Goal: Task Accomplishment & Management: Manage account settings

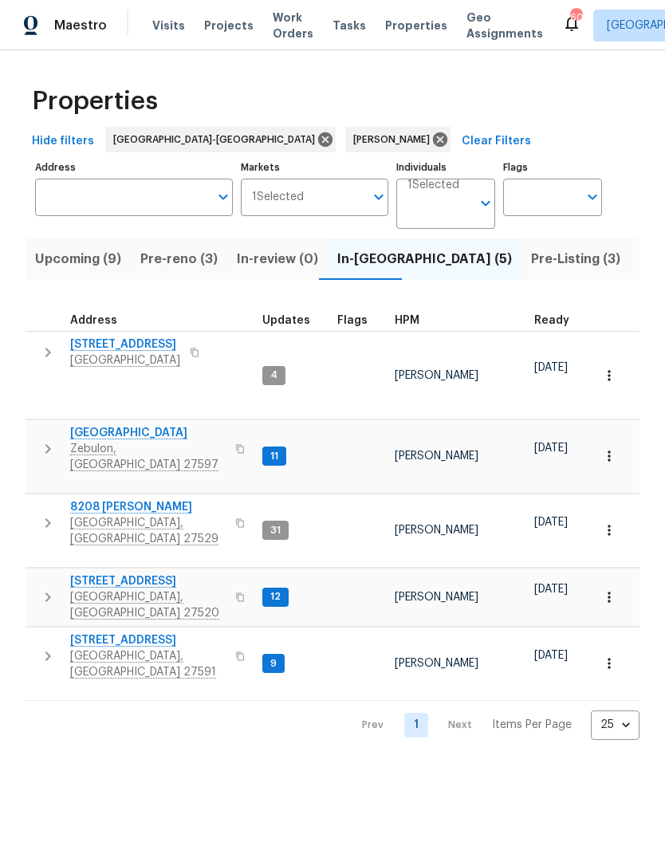
click at [198, 269] on span "Pre-reno (3)" at bounding box center [178, 259] width 77 height 22
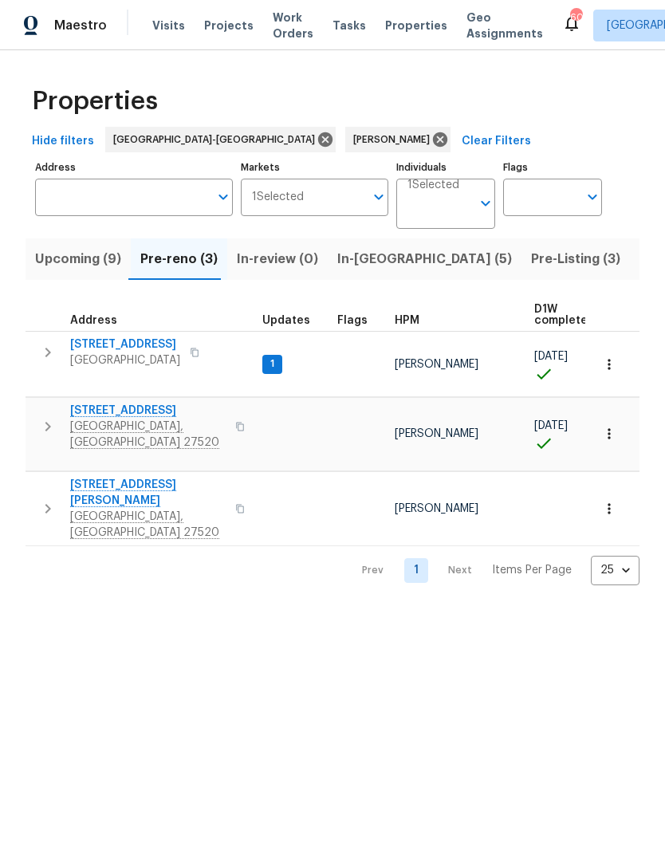
click at [108, 508] on span "[GEOGRAPHIC_DATA], [GEOGRAPHIC_DATA] 27520" at bounding box center [147, 524] width 155 height 32
click at [43, 499] on icon "button" at bounding box center [47, 508] width 19 height 19
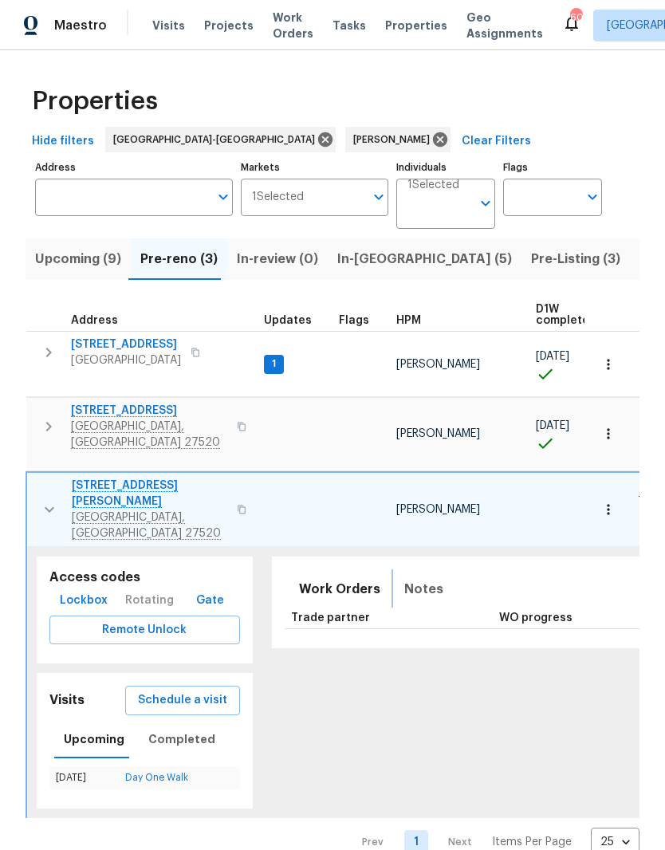
click at [406, 578] on span "Notes" at bounding box center [423, 589] width 39 height 22
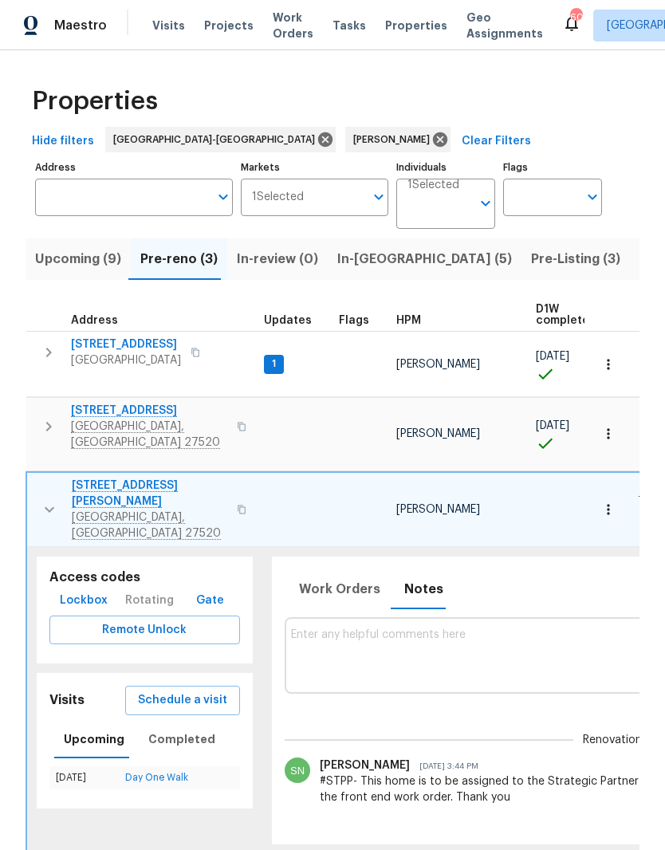
click at [49, 500] on icon "button" at bounding box center [49, 509] width 19 height 19
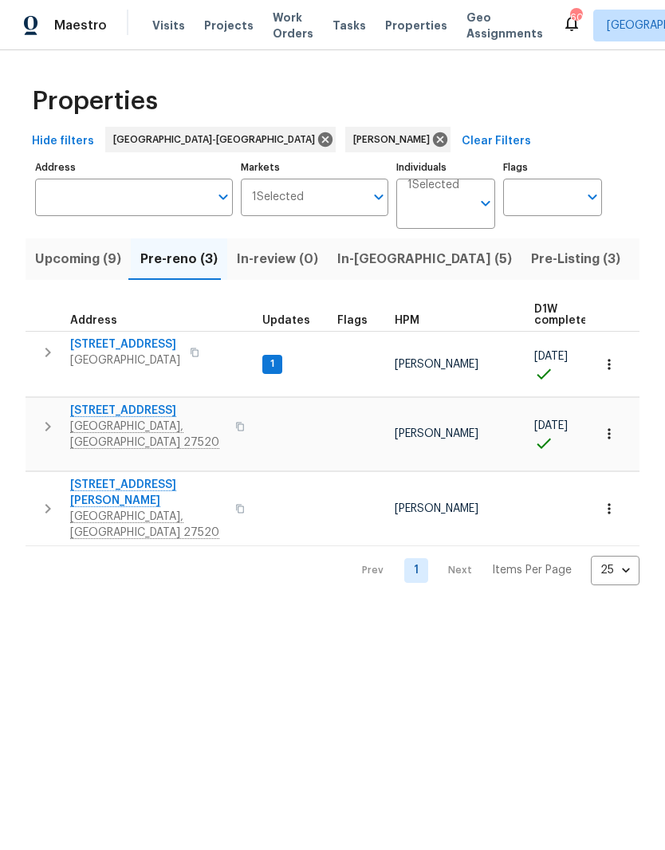
click at [49, 359] on icon "button" at bounding box center [47, 352] width 19 height 19
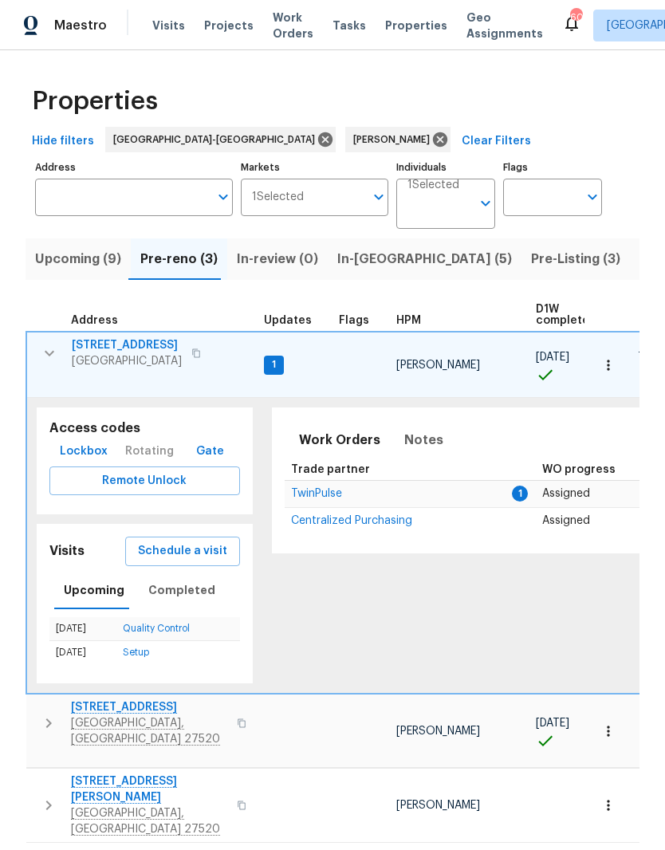
click at [322, 488] on span "TwinPulse" at bounding box center [316, 493] width 51 height 11
click at [204, 256] on span "Pre-reno (3)" at bounding box center [178, 259] width 77 height 22
click at [50, 349] on icon "button" at bounding box center [49, 353] width 19 height 19
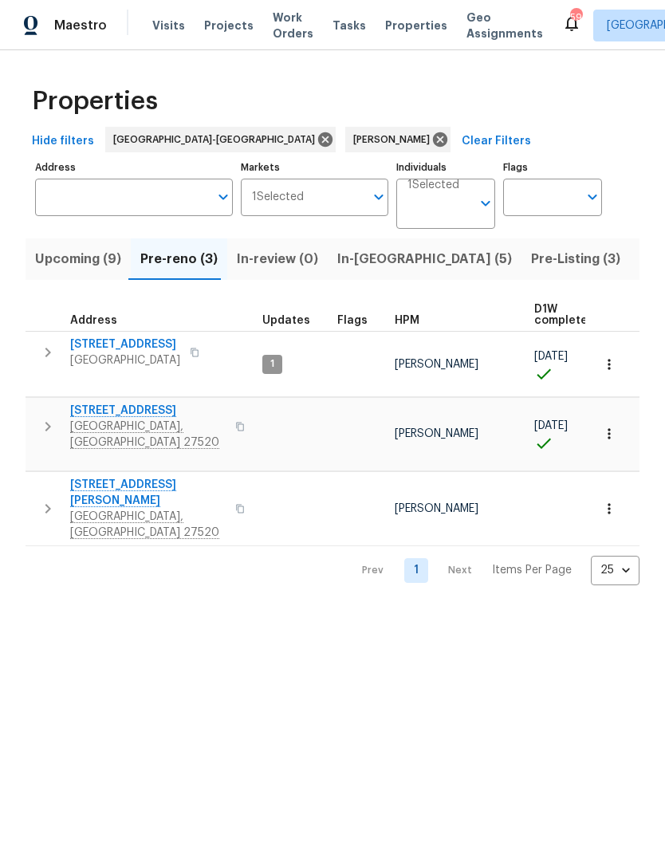
click at [67, 266] on span "Upcoming (9)" at bounding box center [78, 259] width 86 height 22
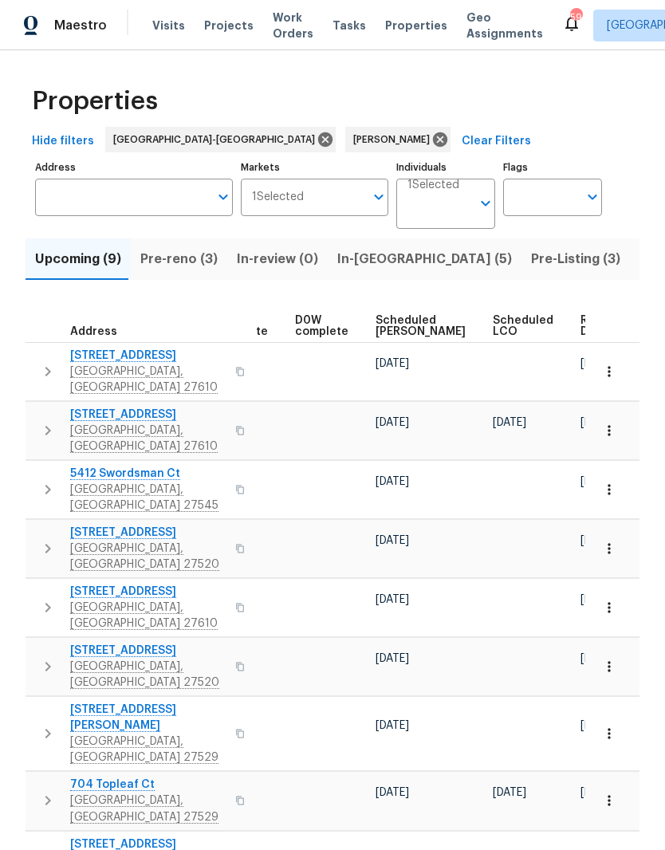
scroll to position [0, 401]
click at [581, 320] on span "Ready Date" at bounding box center [598, 326] width 35 height 22
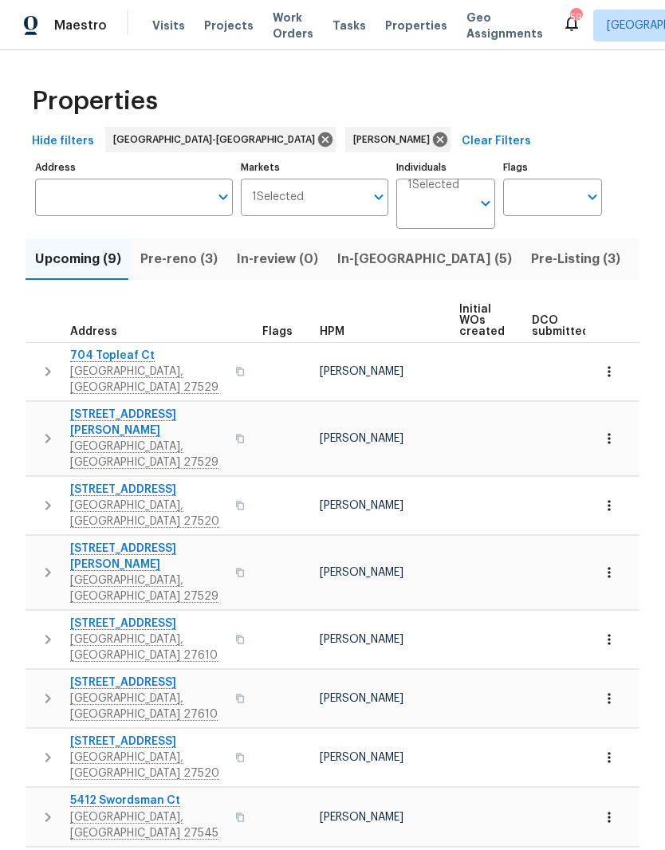
click at [206, 266] on span "Pre-reno (3)" at bounding box center [178, 259] width 77 height 22
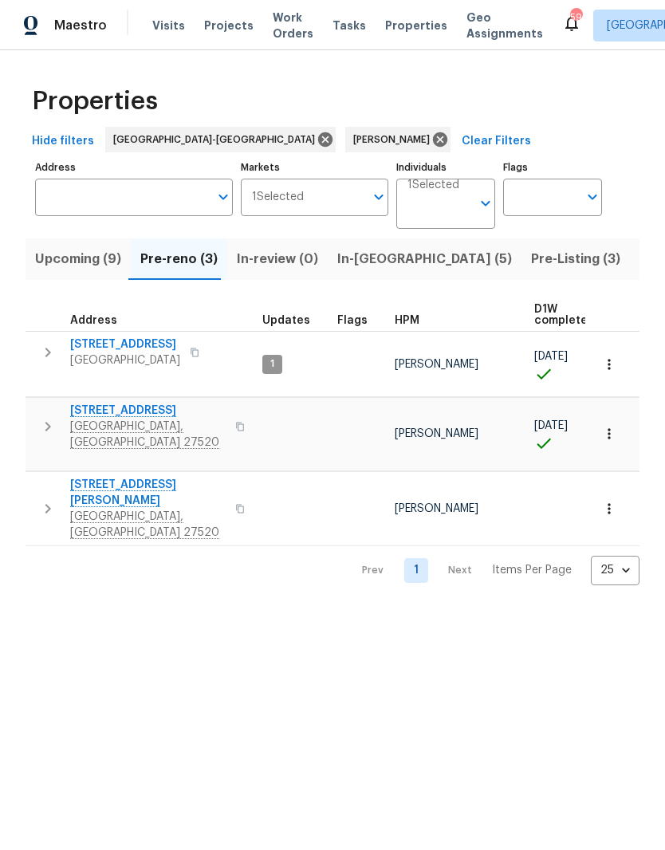
click at [100, 477] on span "[STREET_ADDRESS][PERSON_NAME]" at bounding box center [147, 493] width 155 height 32
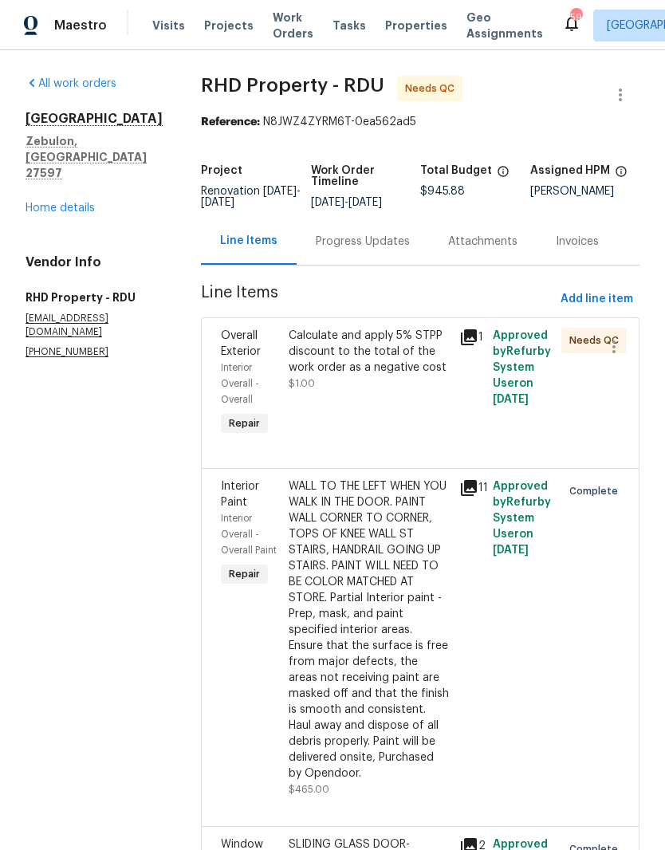
click at [398, 243] on div "Progress Updates" at bounding box center [362, 241] width 132 height 47
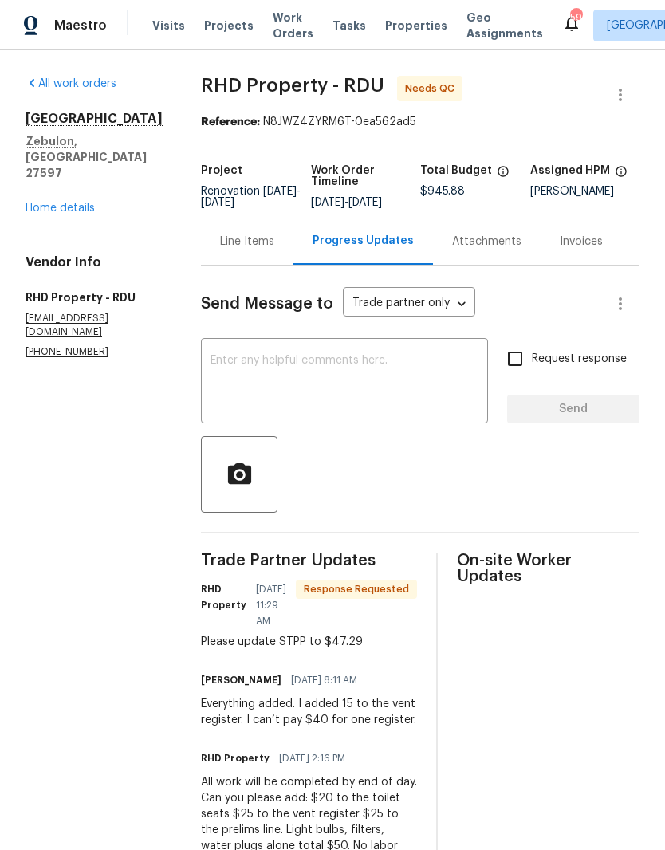
click at [273, 246] on div "Line Items" at bounding box center [247, 242] width 54 height 16
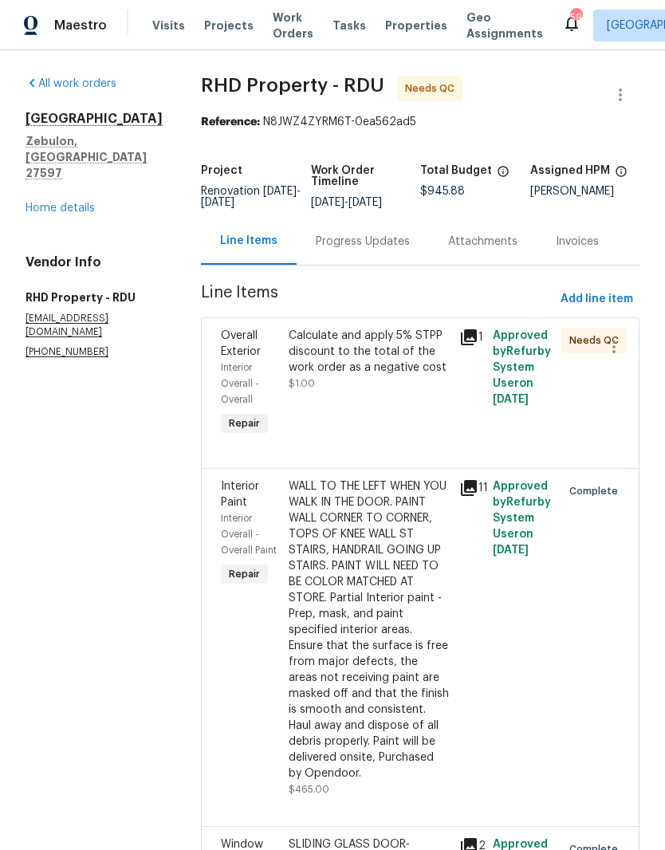
click at [402, 375] on div "Calculate and apply 5% STPP discount to the total of the work order as a negati…" at bounding box center [369, 352] width 160 height 48
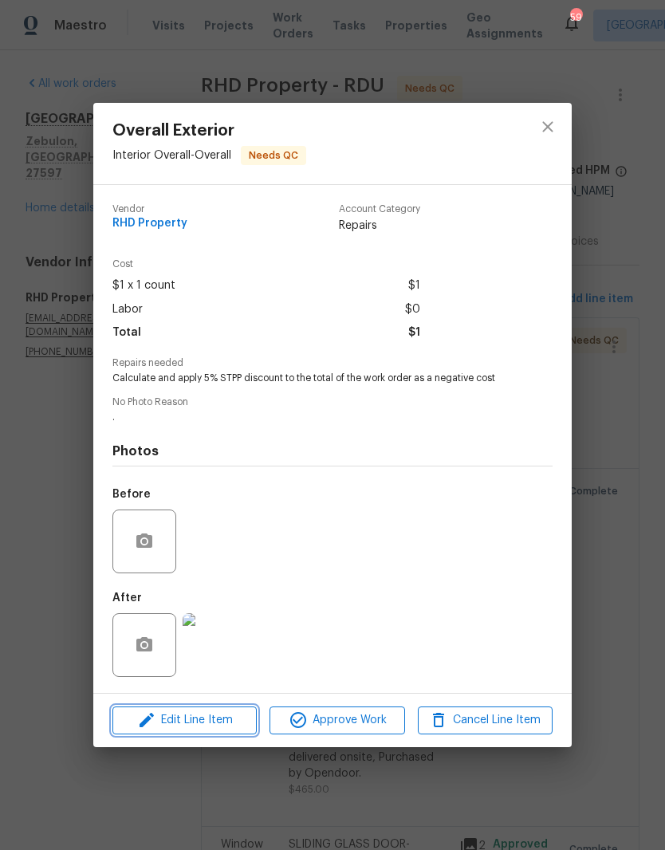
click at [232, 730] on span "Edit Line Item" at bounding box center [184, 720] width 135 height 20
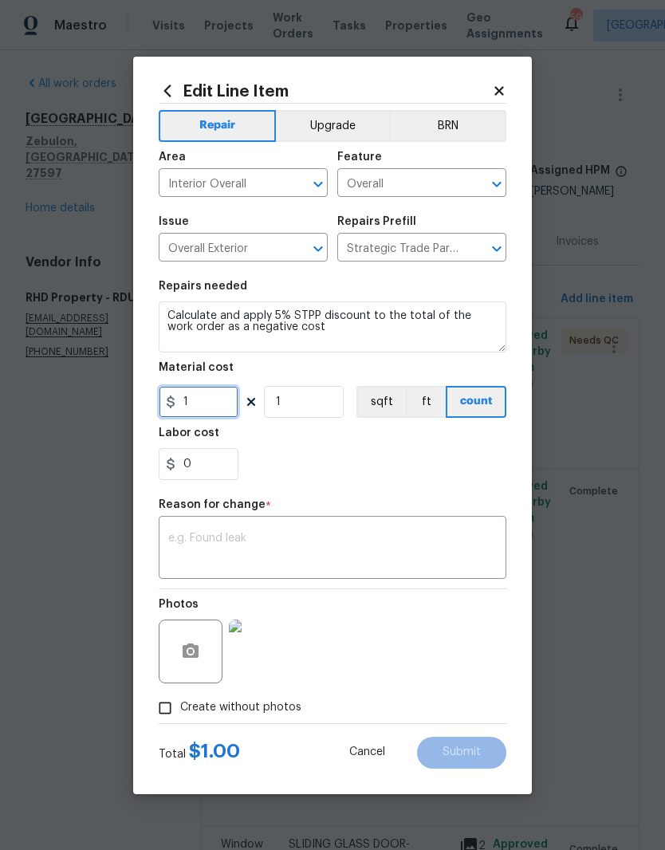
click at [211, 407] on input "1" at bounding box center [199, 402] width 80 height 32
type input "47.29"
click at [453, 473] on div "0" at bounding box center [332, 464] width 347 height 32
click at [458, 552] on textarea at bounding box center [332, 548] width 328 height 33
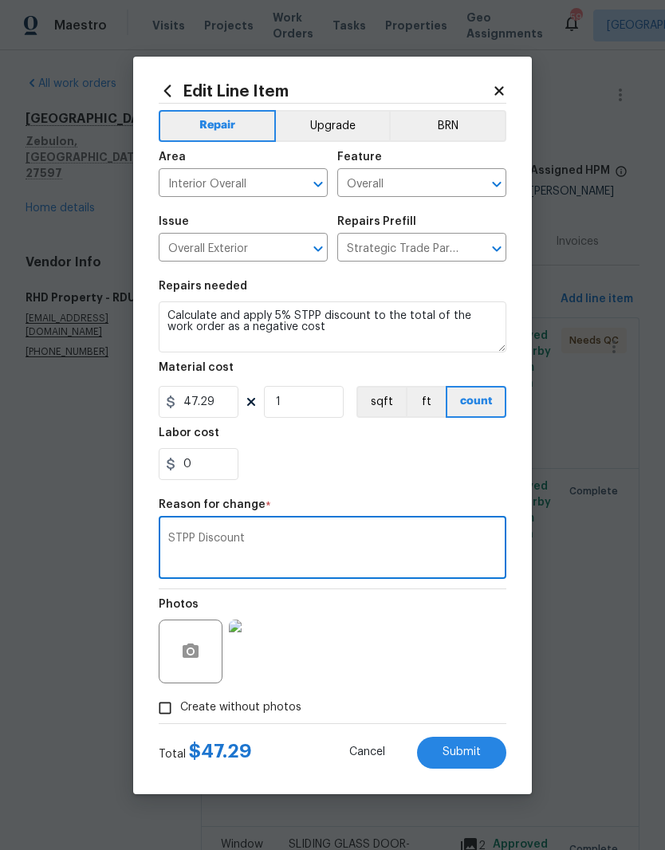
type textarea "STPP Discount"
click at [430, 473] on div "0" at bounding box center [332, 464] width 347 height 32
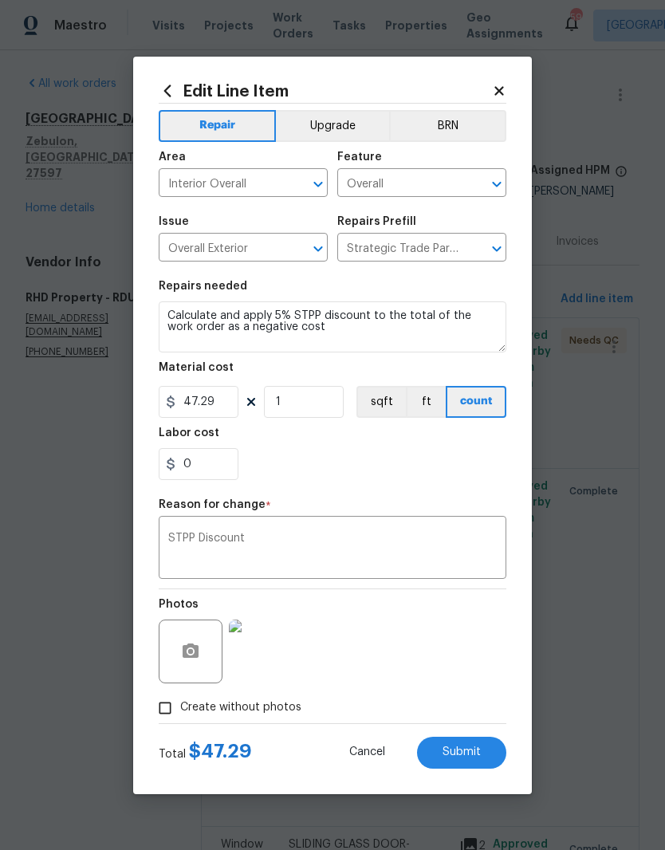
click at [489, 755] on button "Submit" at bounding box center [461, 752] width 89 height 32
type input "1"
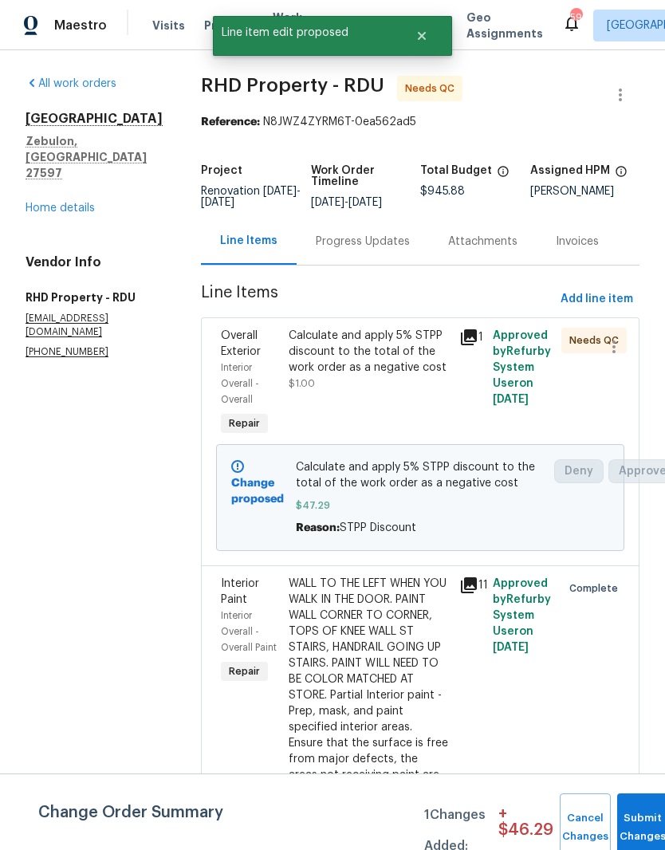
click at [446, 487] on span "Calculate and apply 5% STPP discount to the total of the work order as a negati…" at bounding box center [420, 475] width 249 height 32
click at [395, 425] on div "Calculate and apply 5% STPP discount to the total of the work order as a negati…" at bounding box center [369, 383] width 170 height 121
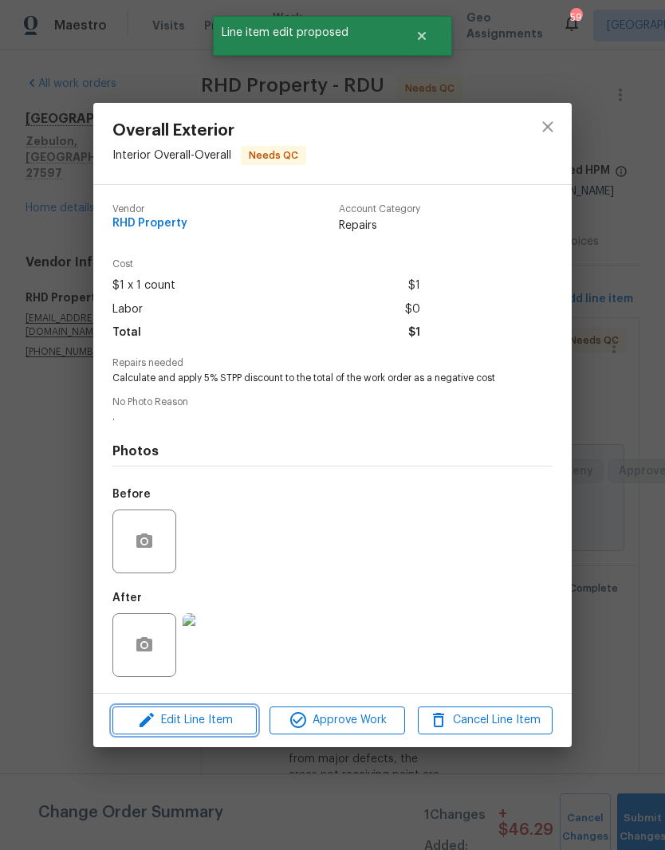
click at [233, 726] on span "Edit Line Item" at bounding box center [184, 720] width 135 height 20
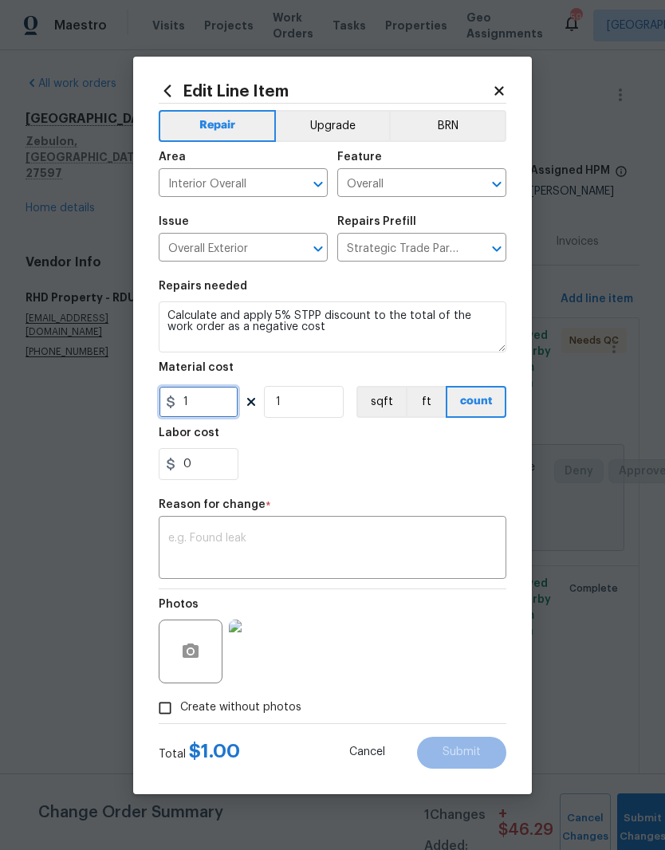
click at [214, 409] on input "1" at bounding box center [199, 402] width 80 height 32
click at [186, 410] on input "47.29" at bounding box center [199, 402] width 80 height 32
type input "0"
click at [469, 467] on div "0" at bounding box center [332, 464] width 347 height 32
click at [216, 480] on input "0" at bounding box center [199, 464] width 80 height 32
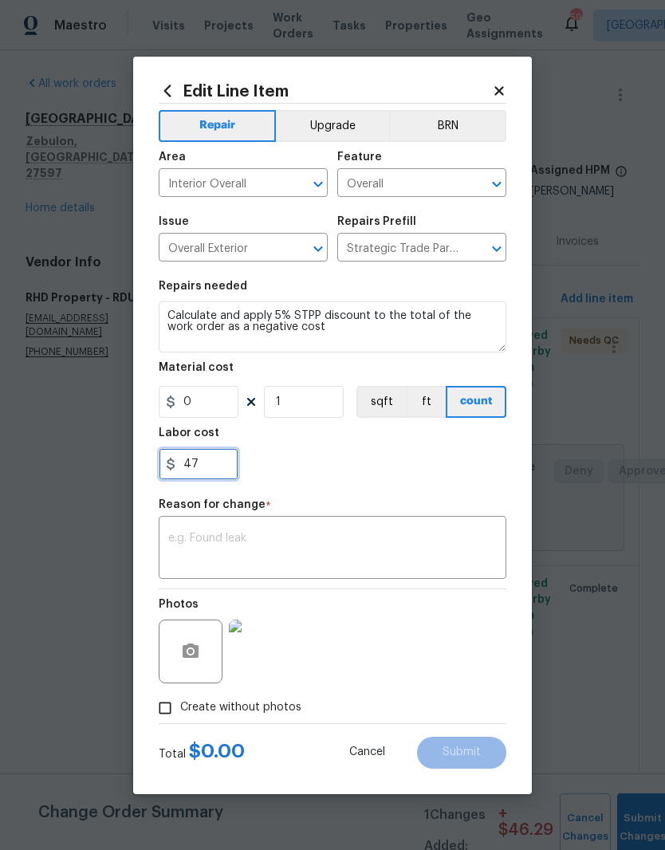
type input "4"
click at [215, 410] on input "0" at bounding box center [199, 402] width 80 height 32
type input "0"
click at [190, 406] on input "47.29" at bounding box center [199, 402] width 80 height 32
type input "-47.29"
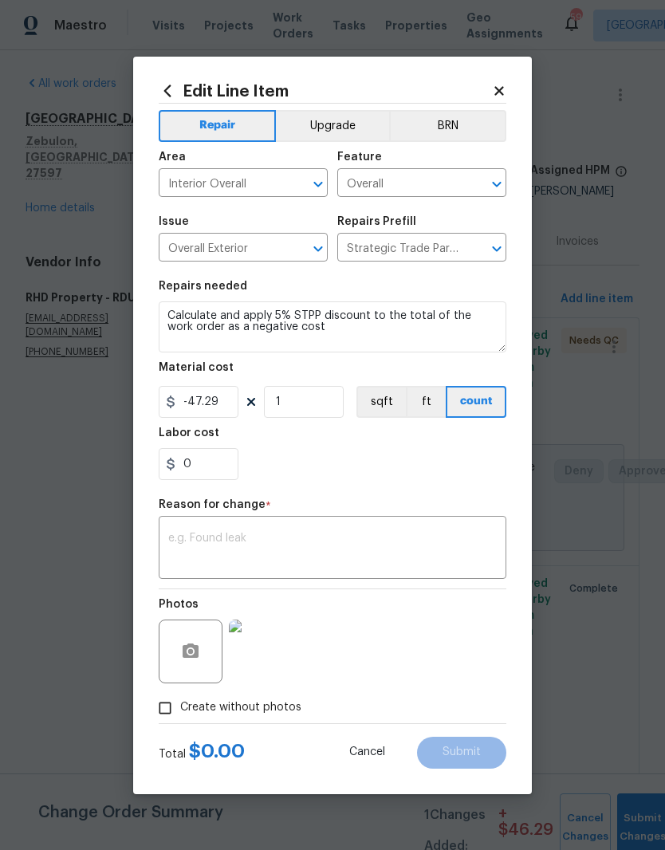
click at [489, 489] on section "Repairs needed Calculate and apply 5% STPP discount to the total of the work or…" at bounding box center [332, 380] width 347 height 218
click at [453, 541] on textarea at bounding box center [332, 548] width 328 height 33
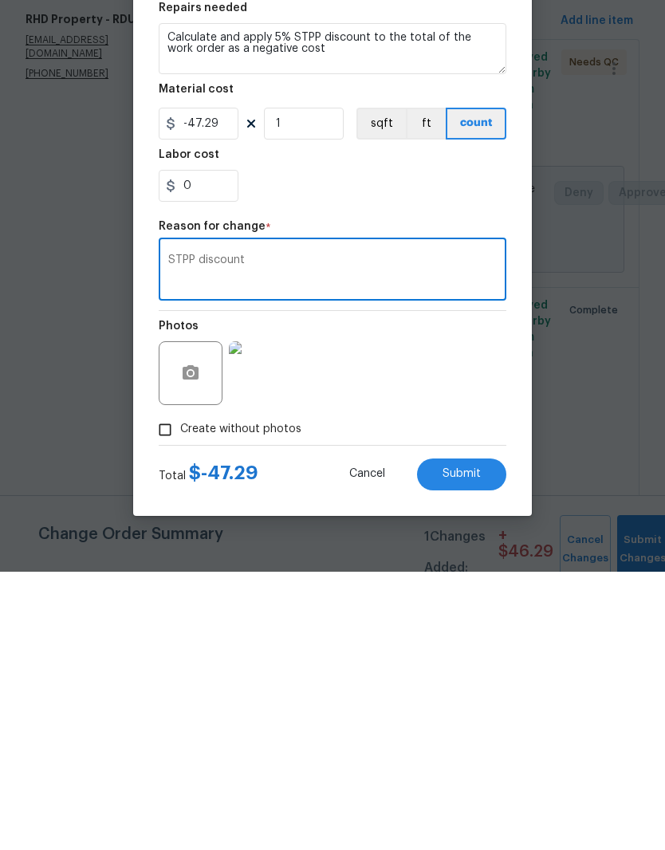
type textarea "STPP discount"
click at [475, 589] on div "Photos" at bounding box center [332, 641] width 347 height 104
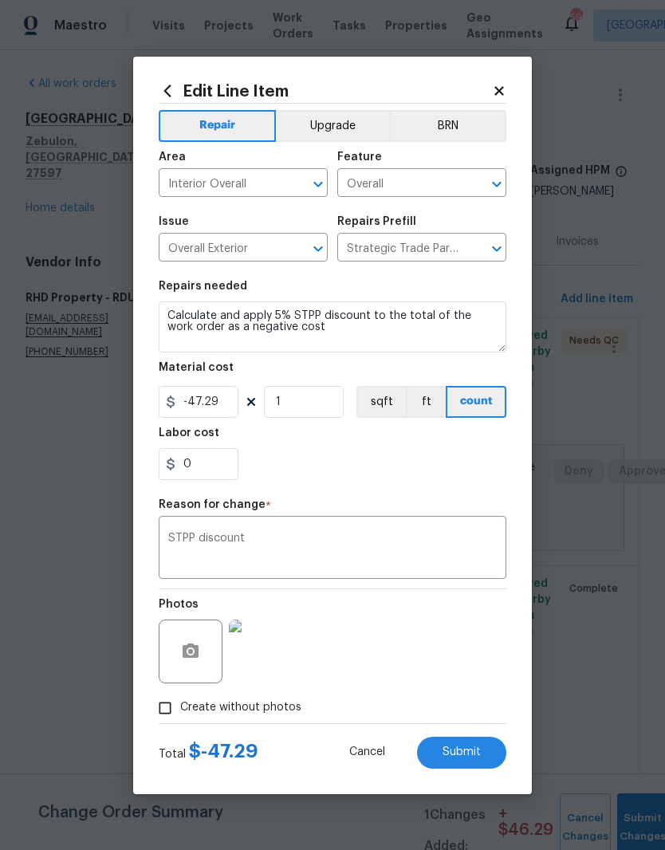
click at [501, 760] on button "Submit" at bounding box center [461, 752] width 89 height 32
type input "1"
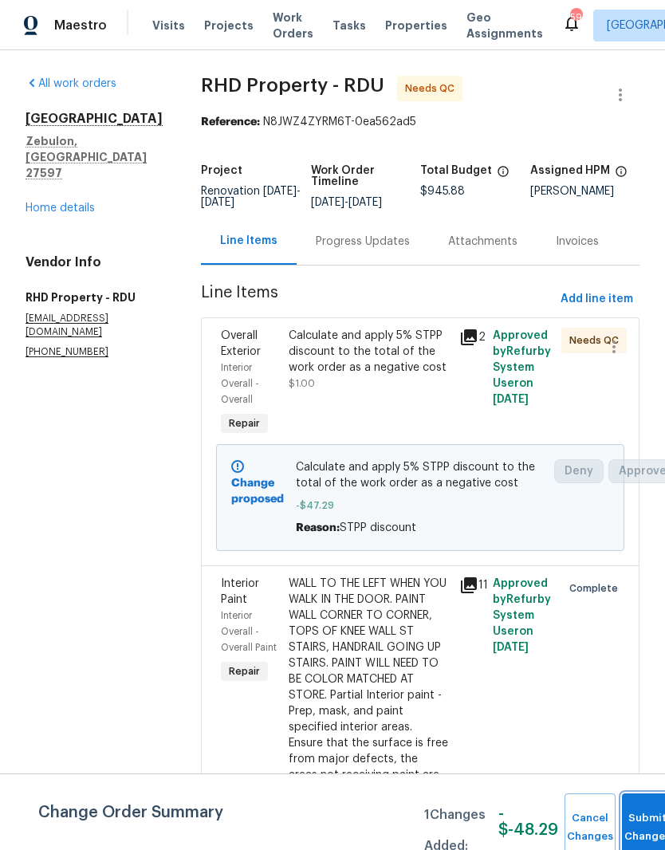
click at [643, 799] on button "Submit Changes" at bounding box center [647, 827] width 51 height 69
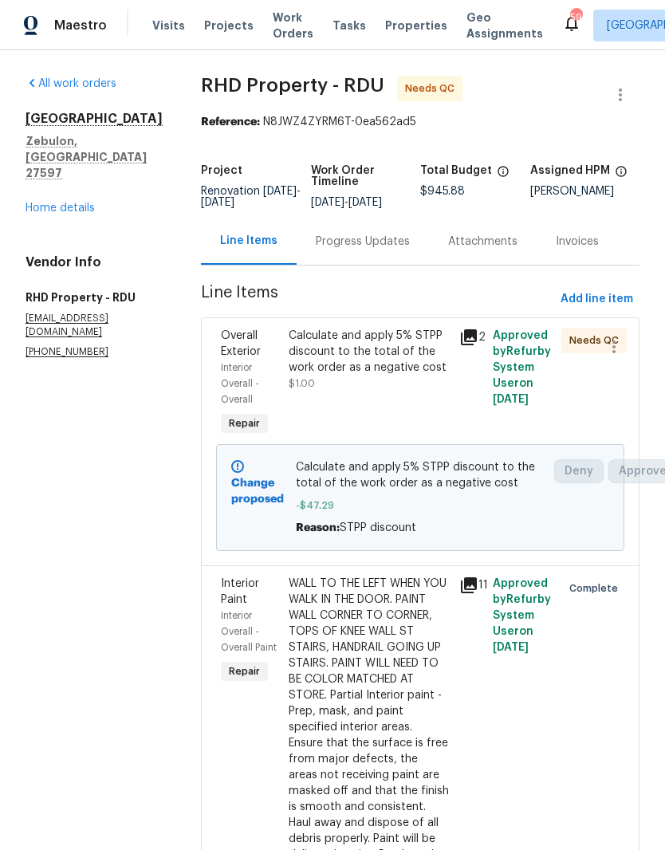
click at [431, 354] on div "Calculate and apply 5% STPP discount to the total of the work order as a negati…" at bounding box center [369, 383] width 170 height 121
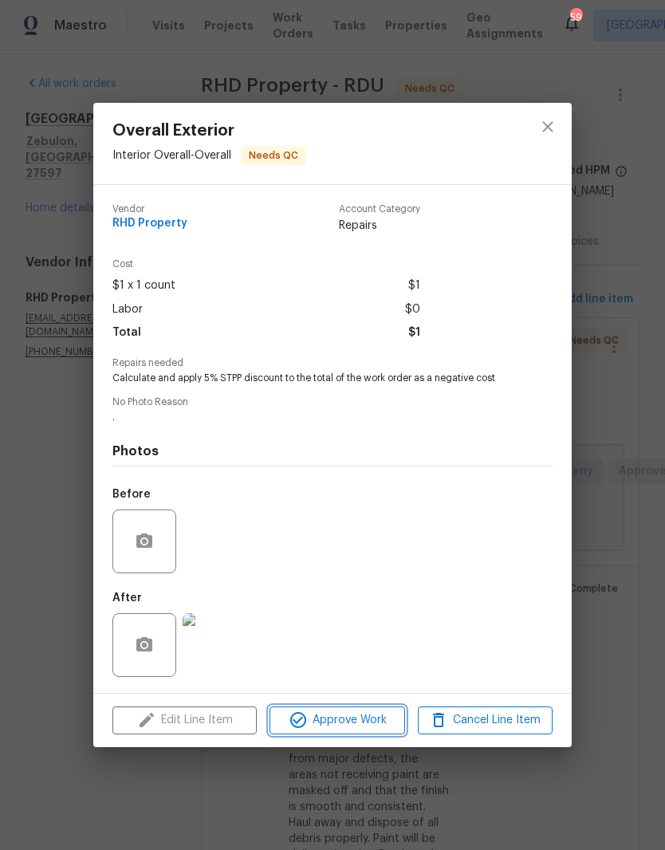
click at [371, 728] on span "Approve Work" at bounding box center [336, 720] width 125 height 20
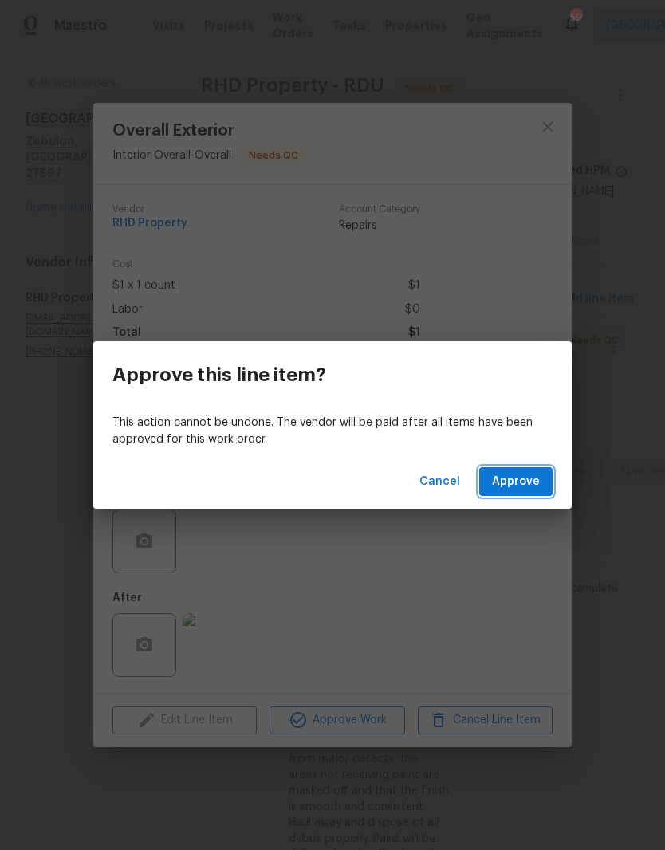
click at [541, 493] on button "Approve" at bounding box center [515, 481] width 73 height 29
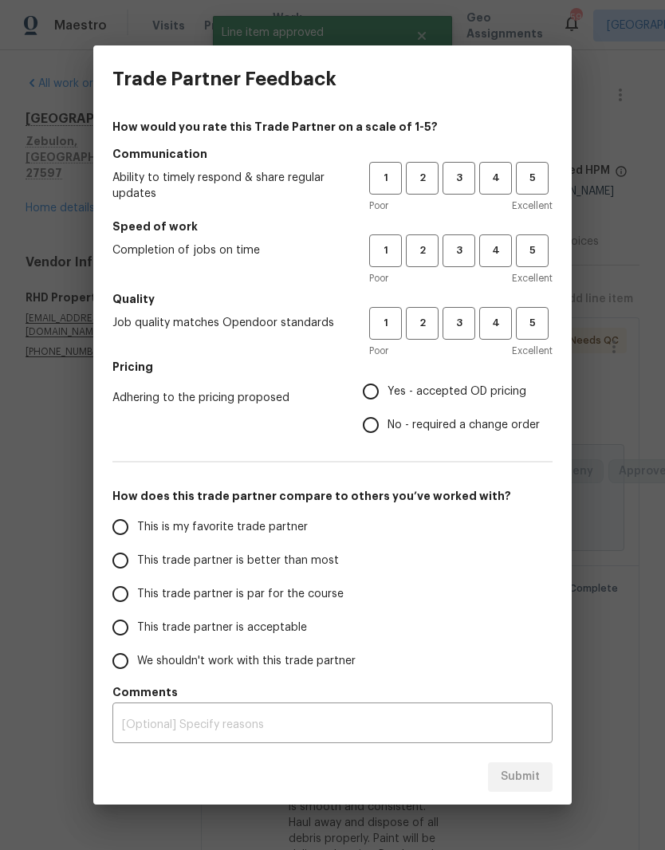
scroll to position [0, 0]
click at [465, 175] on span "3" at bounding box center [458, 178] width 29 height 18
click at [457, 249] on span "3" at bounding box center [458, 250] width 29 height 18
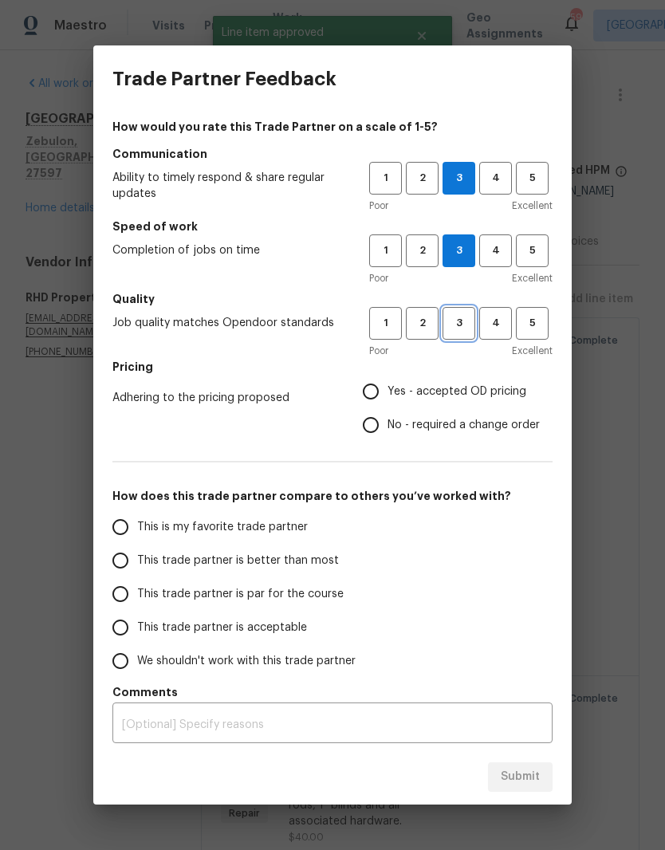
click at [462, 324] on span "3" at bounding box center [458, 323] width 29 height 18
click at [494, 426] on span "No - required a change order" at bounding box center [463, 425] width 152 height 17
click at [387, 426] on input "No - required a change order" at bounding box center [370, 424] width 33 height 33
radio input "true"
click at [119, 631] on input "This trade partner is acceptable" at bounding box center [120, 626] width 33 height 33
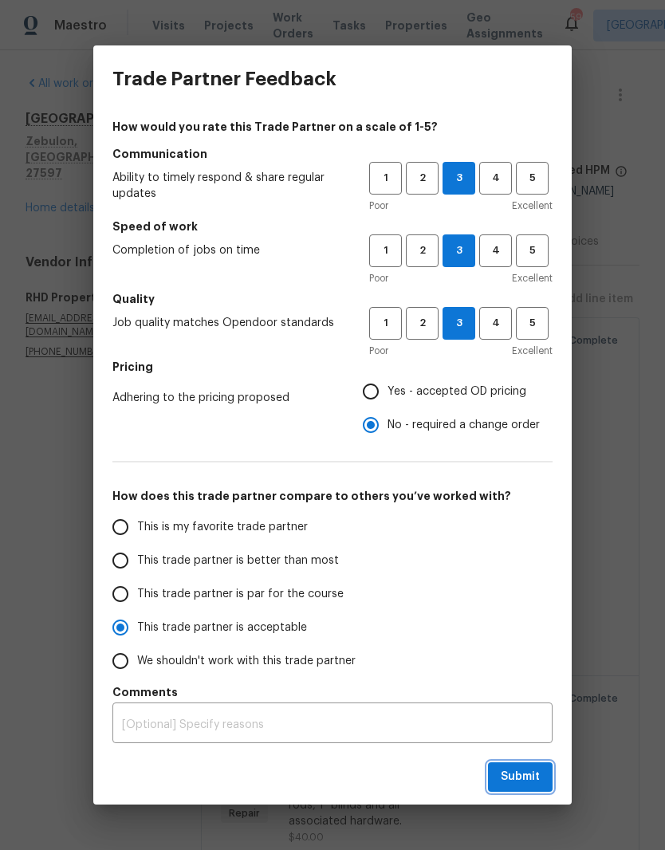
click at [531, 774] on span "Submit" at bounding box center [520, 777] width 39 height 20
radio input "true"
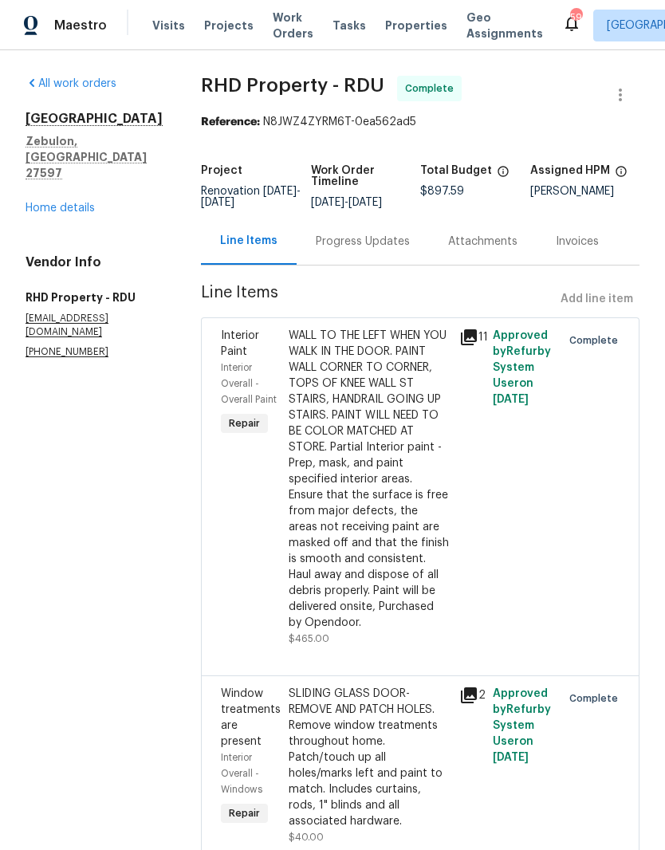
click at [45, 202] on link "Home details" at bounding box center [60, 207] width 69 height 11
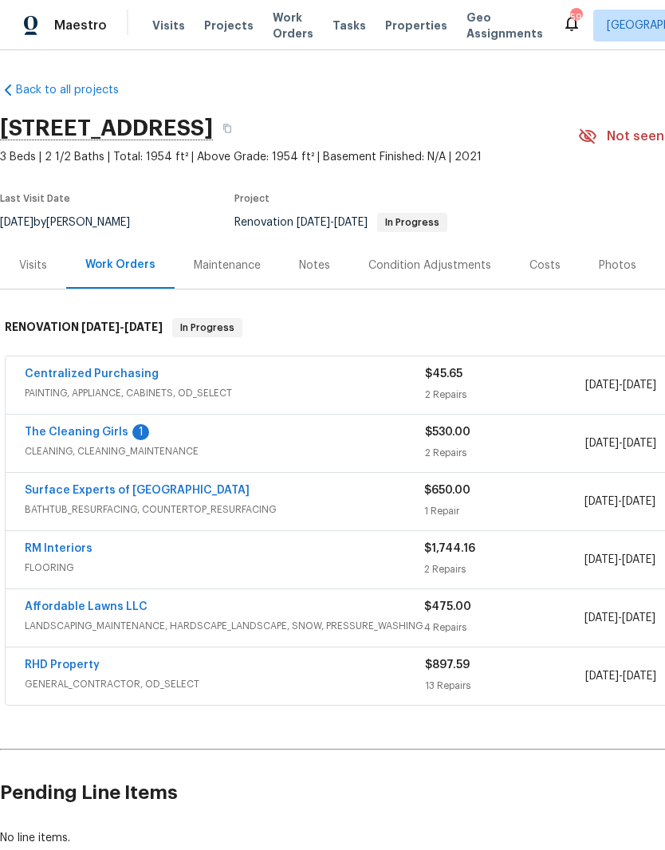
click at [42, 434] on link "The Cleaning Girls" at bounding box center [77, 431] width 104 height 11
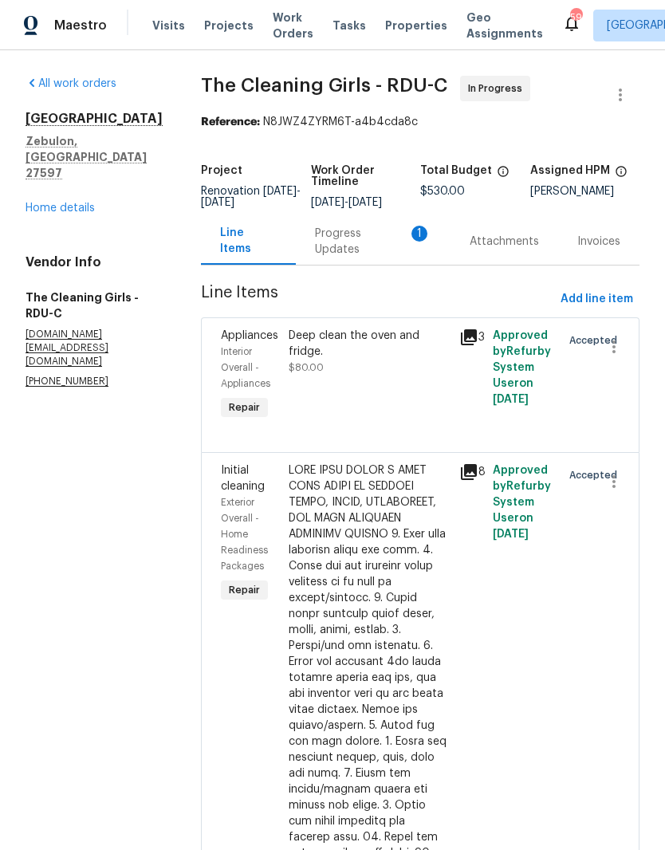
click at [403, 253] on div "Progress Updates 1" at bounding box center [373, 242] width 116 height 32
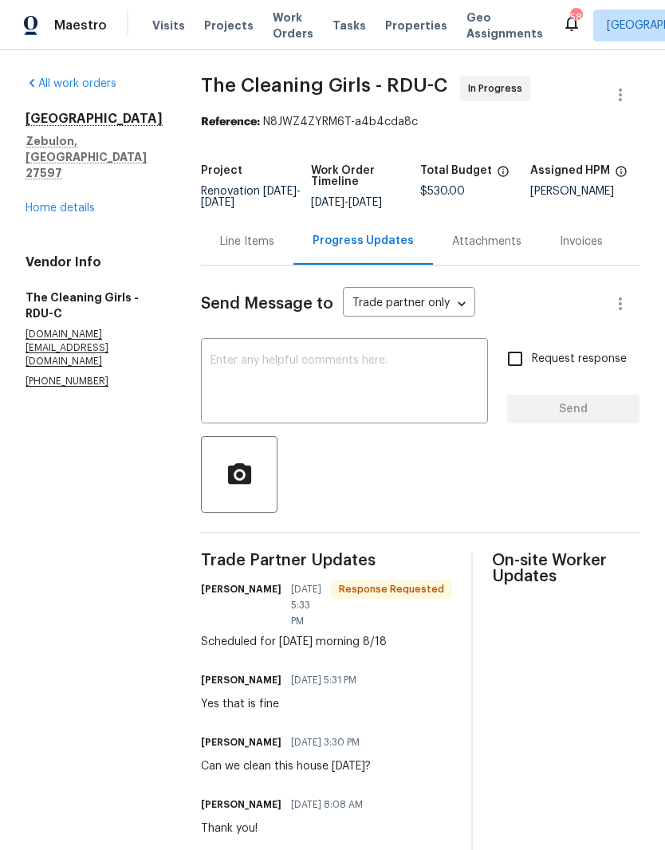
click at [57, 202] on link "Home details" at bounding box center [60, 207] width 69 height 11
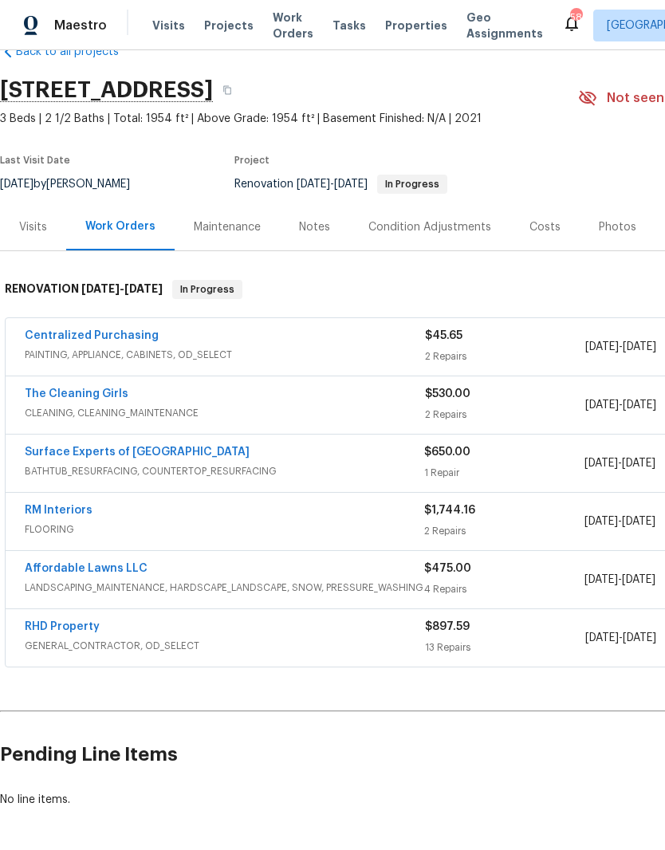
scroll to position [38, 0]
click at [535, 234] on div "Costs" at bounding box center [544, 227] width 31 height 16
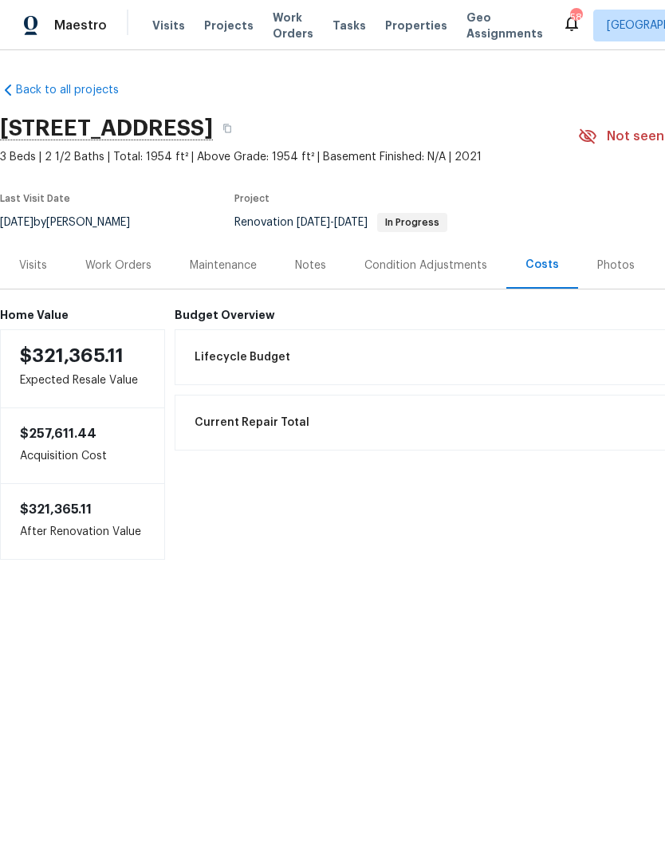
click at [320, 264] on div "Notes" at bounding box center [310, 265] width 31 height 16
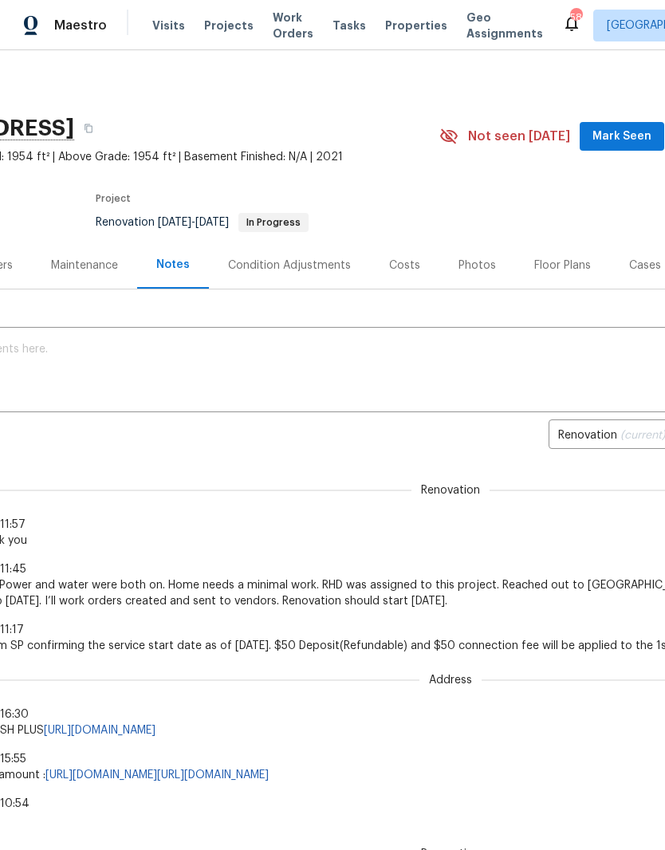
scroll to position [0, 139]
click at [406, 259] on div "Costs" at bounding box center [404, 265] width 31 height 16
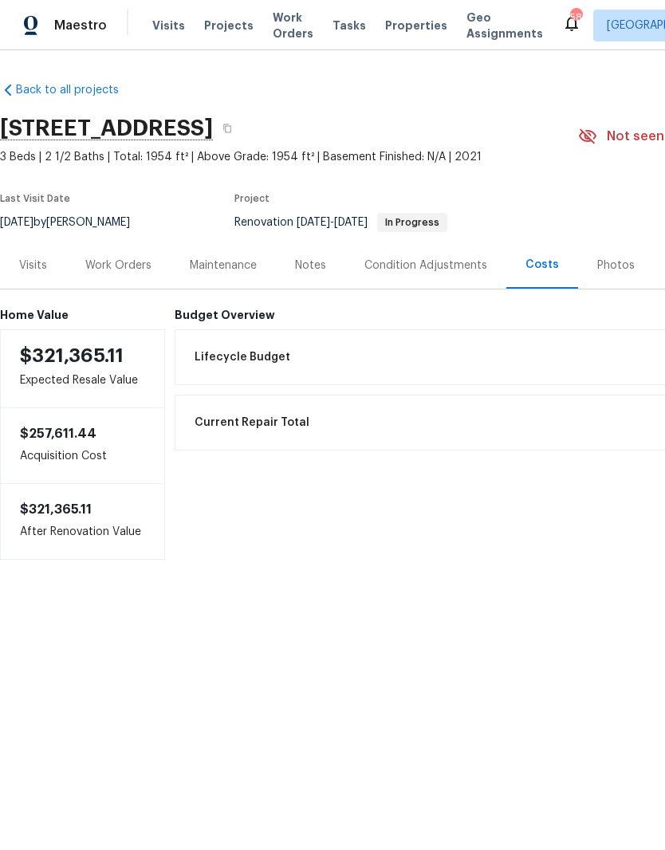
click at [131, 277] on div "Work Orders" at bounding box center [118, 264] width 104 height 47
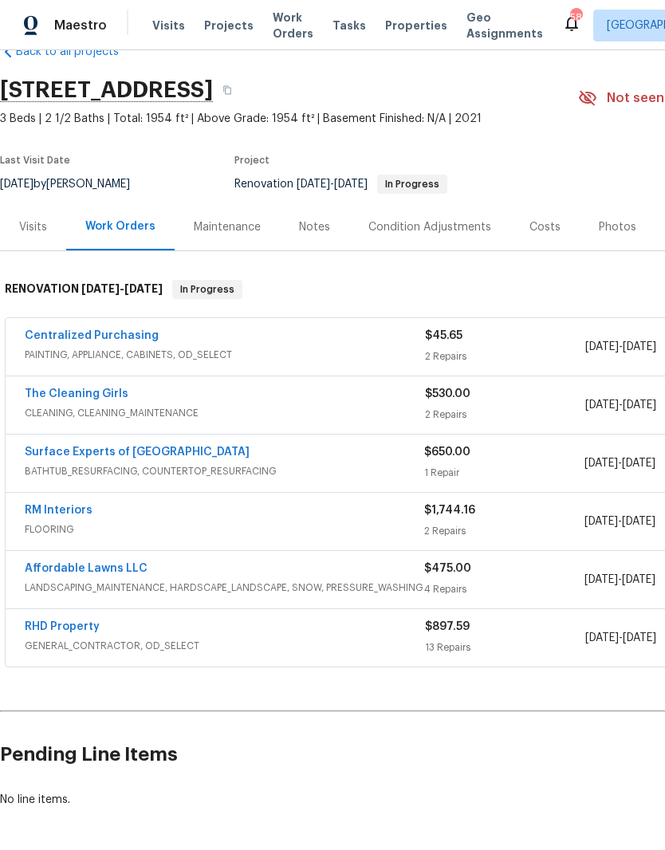
scroll to position [38, 0]
click at [59, 566] on link "Affordable Lawns LLC" at bounding box center [86, 568] width 123 height 11
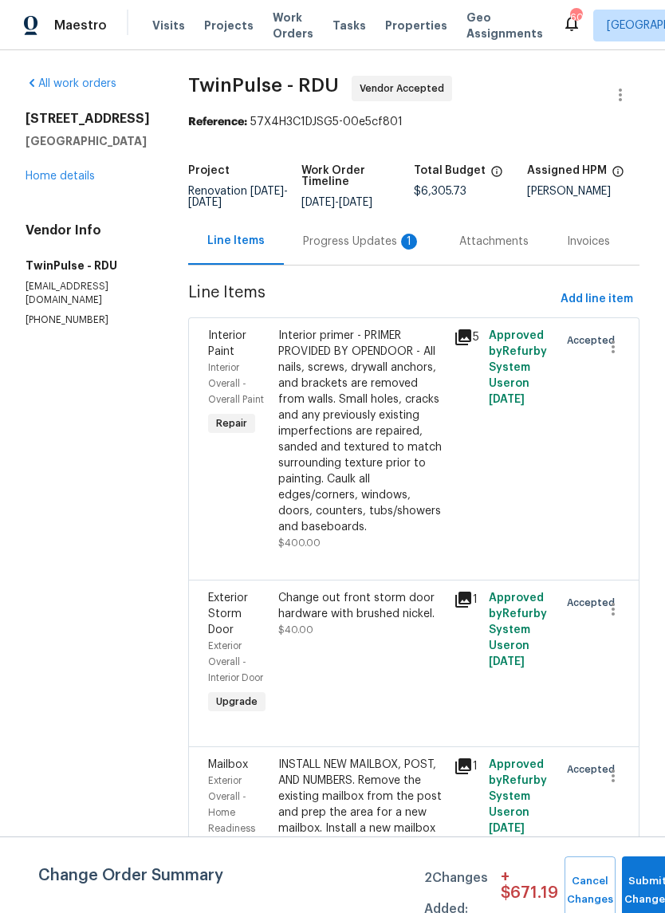
click at [401, 249] on div "1" at bounding box center [409, 242] width 16 height 16
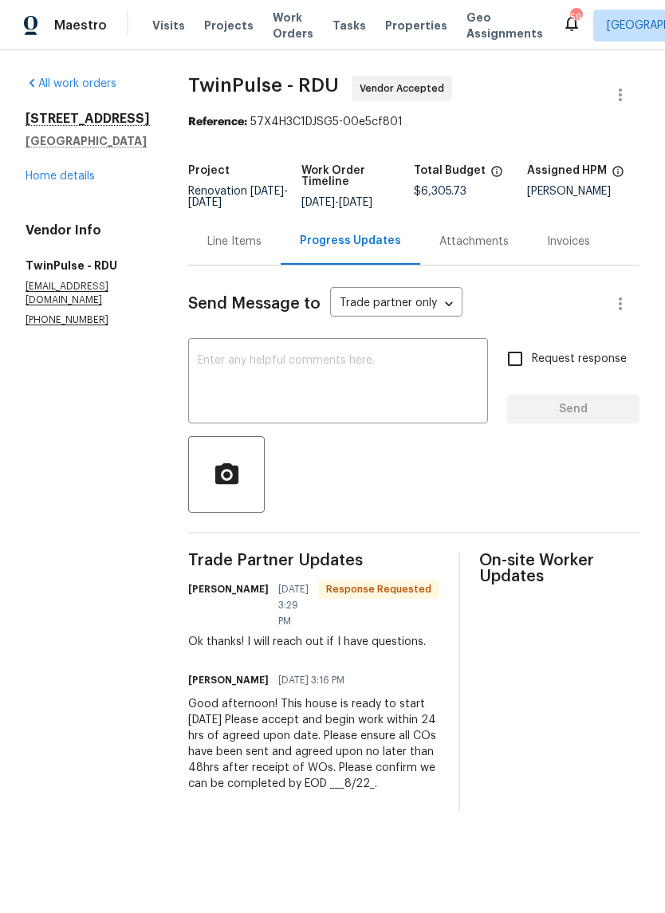
click at [249, 249] on div "Line Items" at bounding box center [234, 242] width 54 height 16
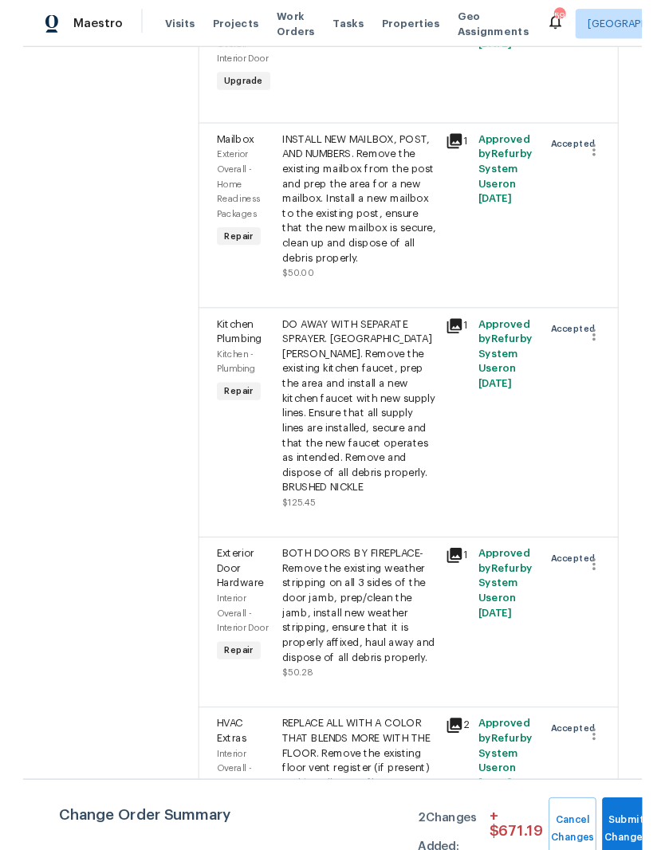
scroll to position [616, 0]
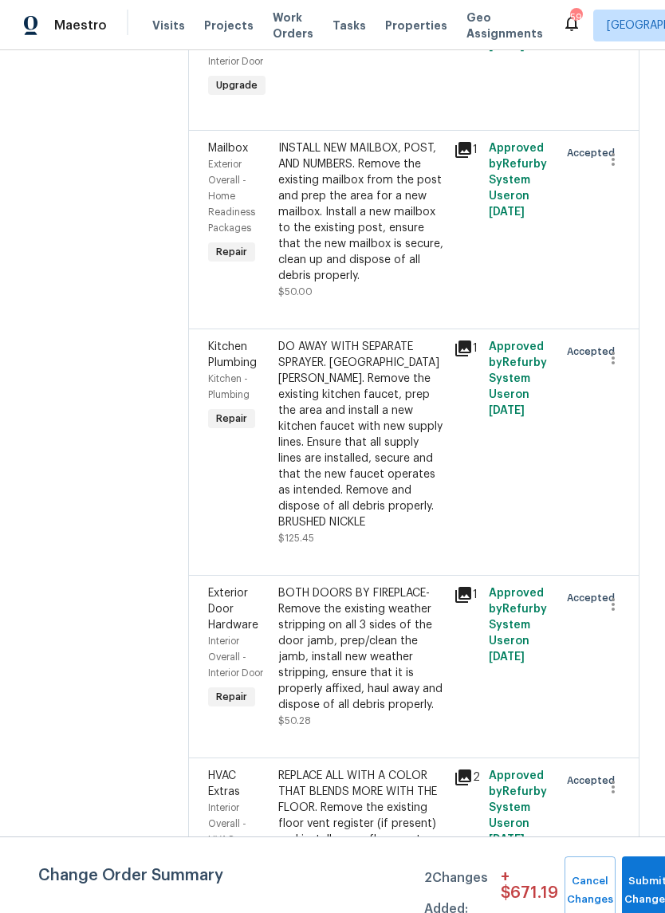
click at [378, 268] on div "INSTALL NEW MAILBOX, POST, AND NUMBERS. Remove the existing mailbox from the po…" at bounding box center [361, 211] width 166 height 143
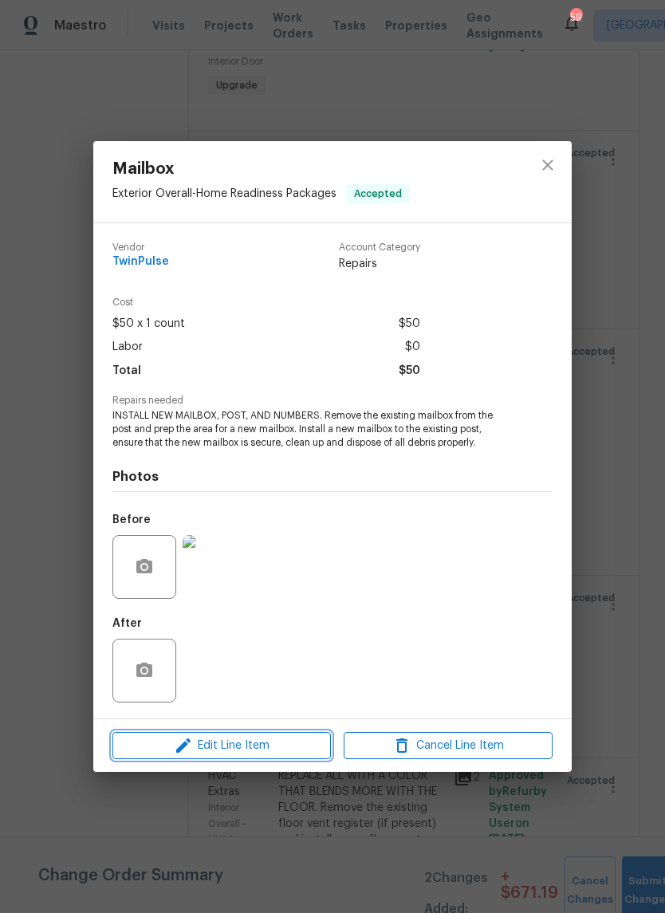
click at [274, 754] on span "Edit Line Item" at bounding box center [221, 746] width 209 height 20
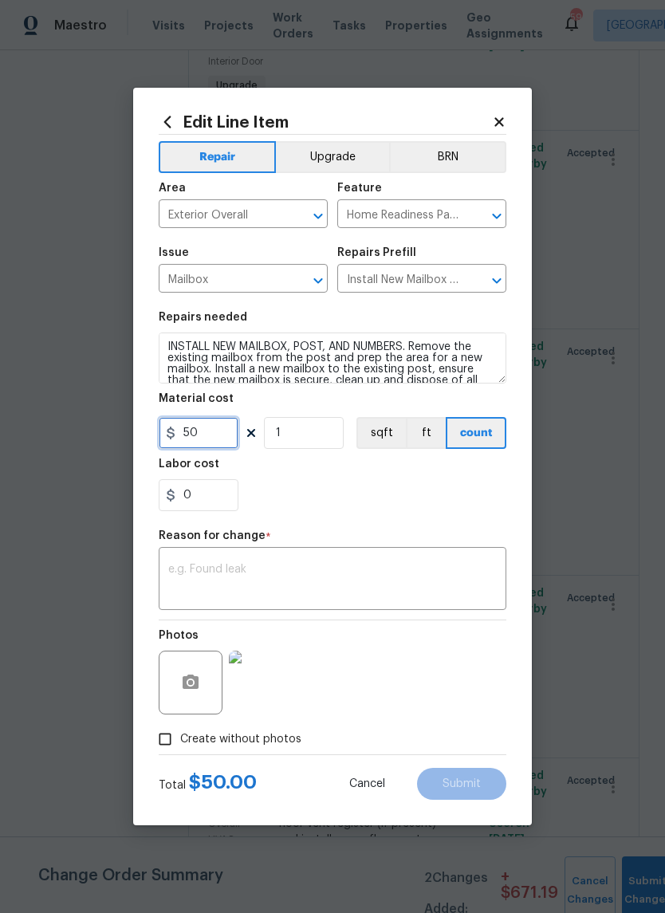
click at [215, 440] on input "50" at bounding box center [199, 433] width 80 height 32
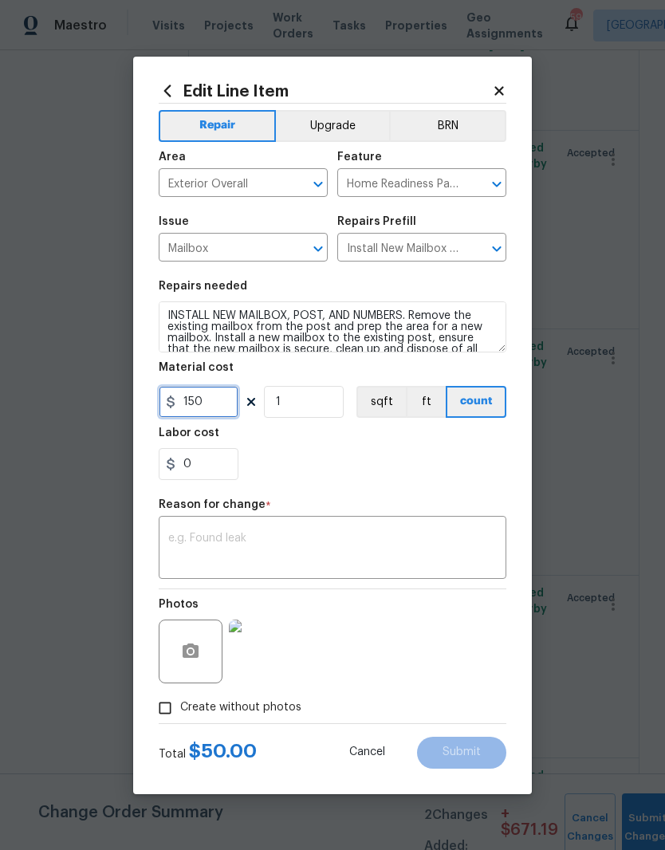
type input "150"
click at [451, 462] on div "0" at bounding box center [332, 464] width 347 height 32
click at [439, 550] on textarea at bounding box center [332, 548] width 328 height 33
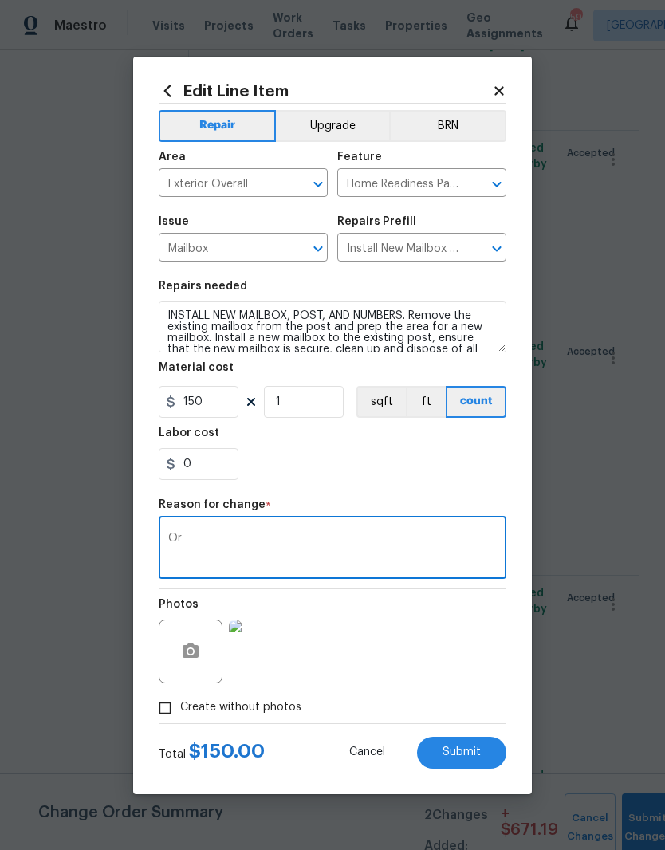
type textarea "O"
type textarea "Pricing"
click at [465, 466] on div "0" at bounding box center [332, 464] width 347 height 32
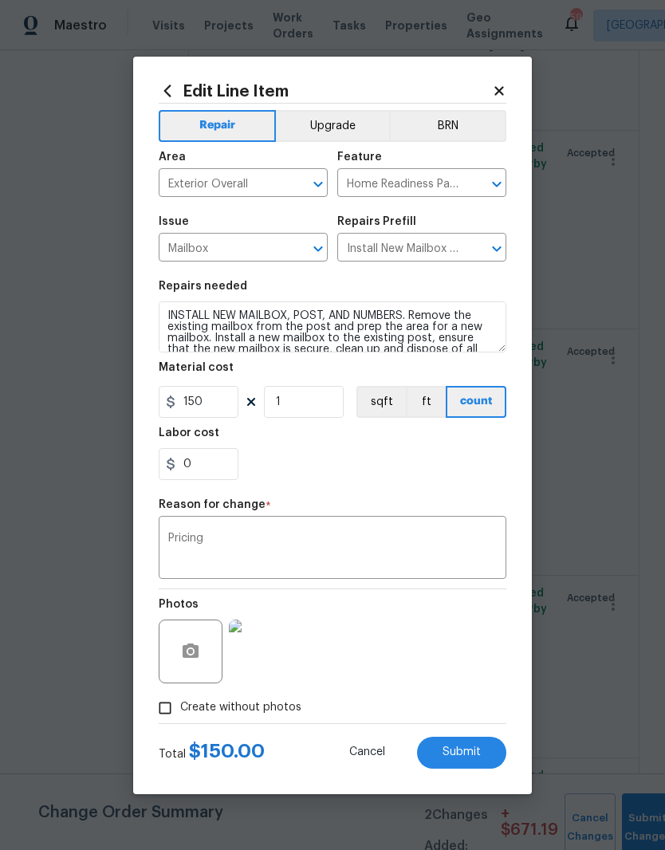
click at [485, 745] on button "Submit" at bounding box center [461, 752] width 89 height 32
type input "50"
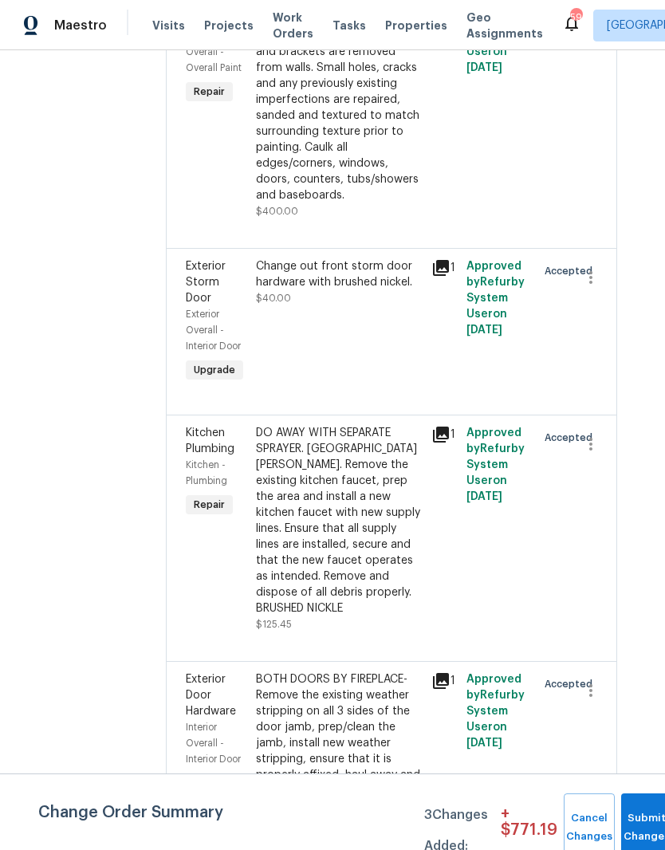
scroll to position [697, 22]
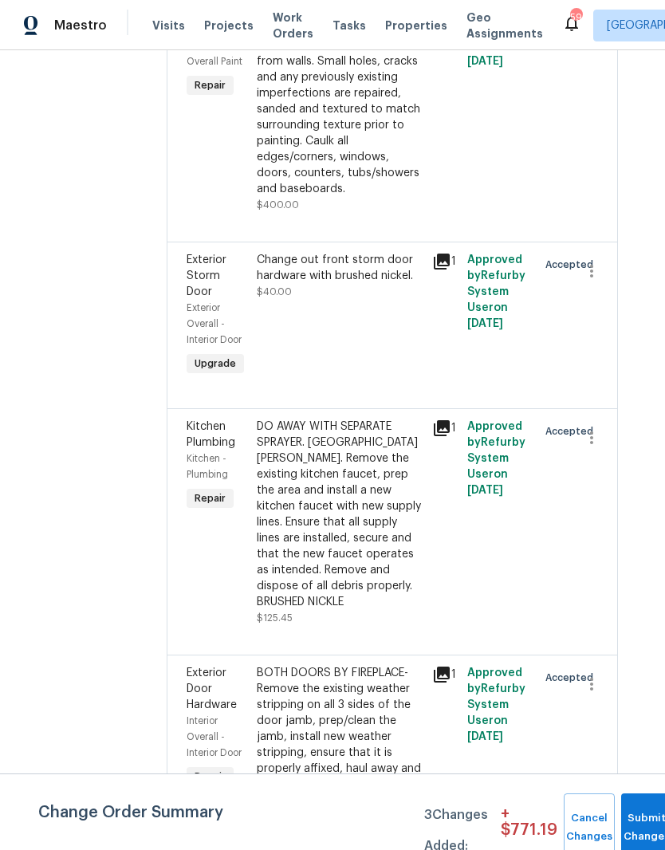
click at [387, 539] on div "DO AWAY WITH SEPARATE SPRAYER. CAP HOKE. Remove the existing kitchen faucet, pr…" at bounding box center [340, 513] width 166 height 191
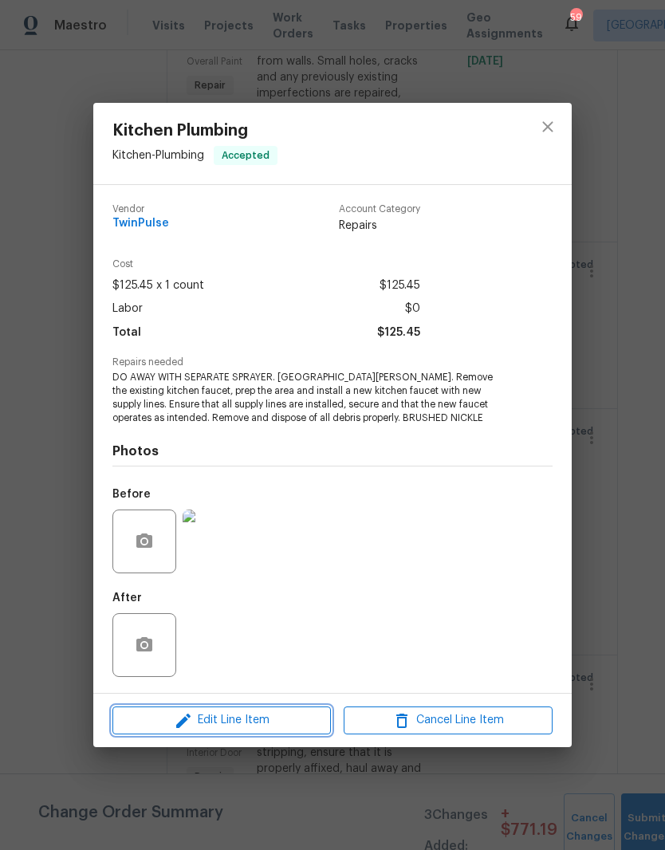
click at [301, 725] on span "Edit Line Item" at bounding box center [221, 720] width 209 height 20
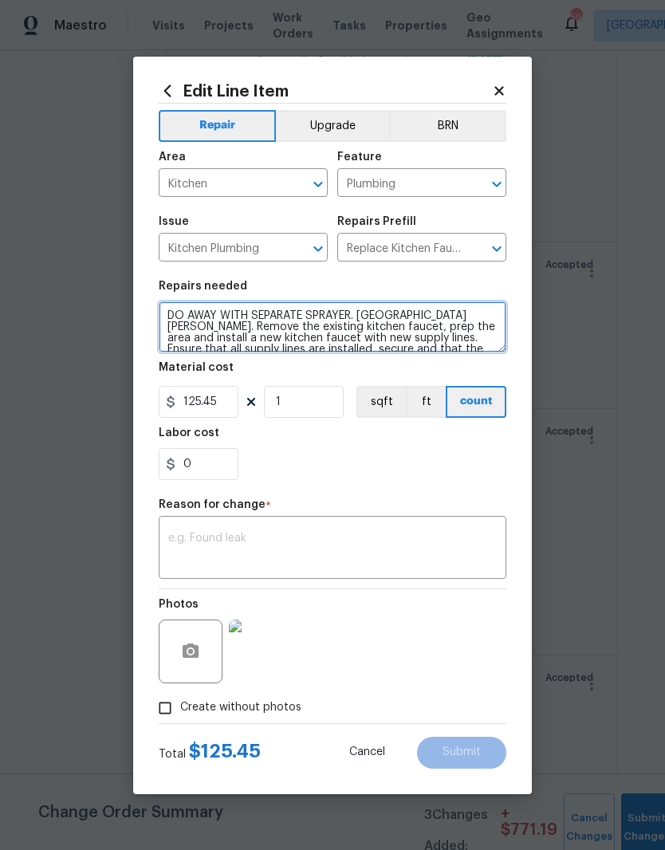
click at [407, 309] on textarea "DO AWAY WITH SEPARATE SPRAYER. CAP HOKE. Remove the existing kitchen faucet, pr…" at bounding box center [332, 326] width 347 height 51
click at [417, 314] on textarea "DO AWAY WITH SEPARATE SPRAYER. CAP HOKE. Remove the existing kitchen faucet, pr…" at bounding box center [332, 326] width 347 height 51
type textarea "DO AWAY WITH SEPARATE SPRAYER. CAP HOLE. Remove the existing kitchen faucet, pr…"
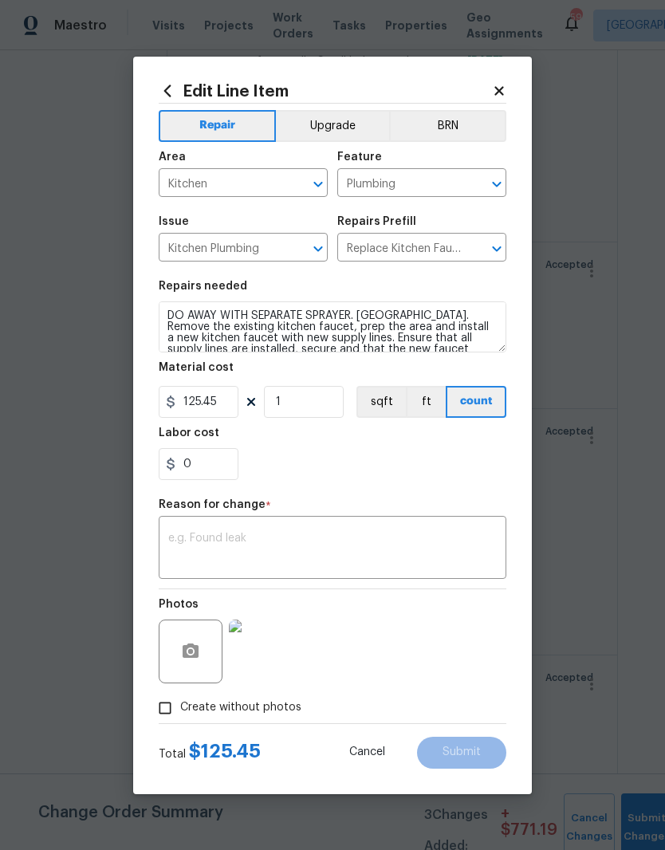
click at [477, 461] on div "0" at bounding box center [332, 464] width 347 height 32
click at [432, 557] on textarea at bounding box center [332, 548] width 328 height 33
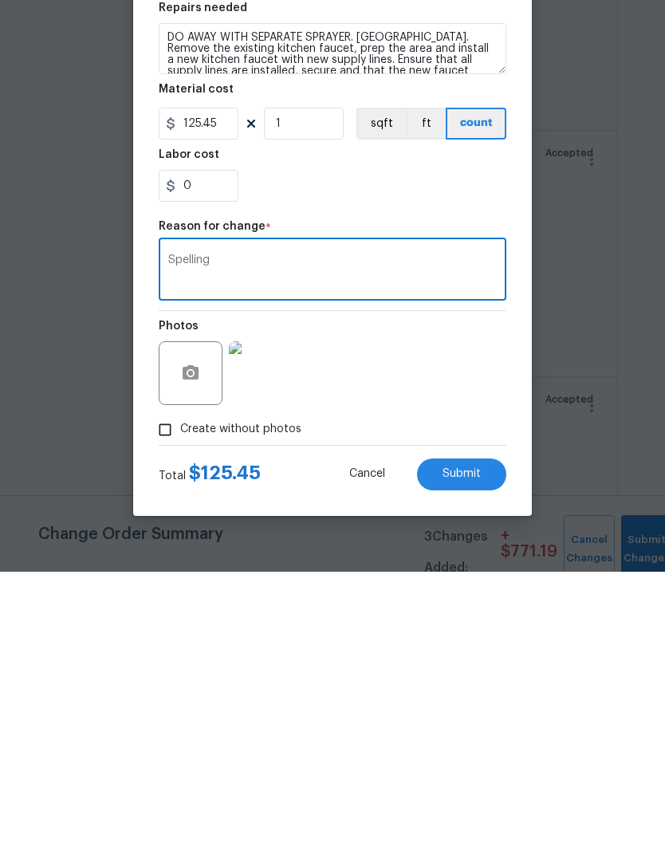
type textarea "Spelling"
click at [495, 736] on button "Submit" at bounding box center [461, 752] width 89 height 32
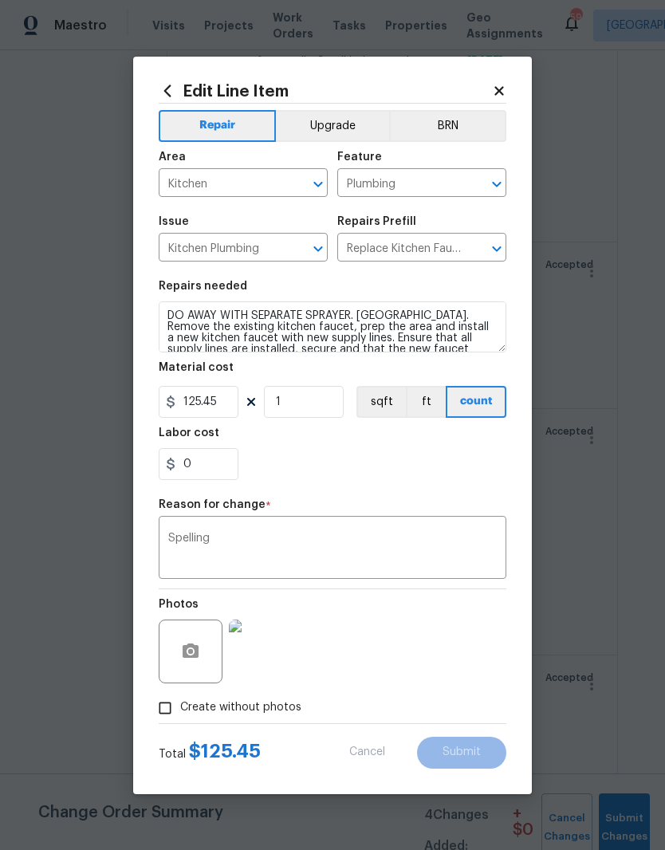
type textarea "DO AWAY WITH SEPARATE SPRAYER. CAP HOKE. Remove the existing kitchen faucet, pr…"
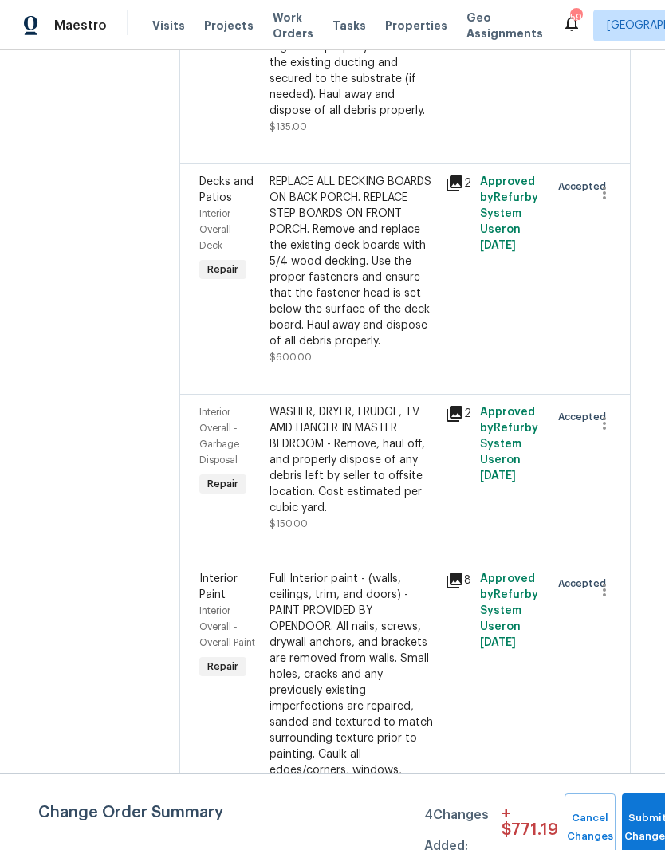
scroll to position [1874, 9]
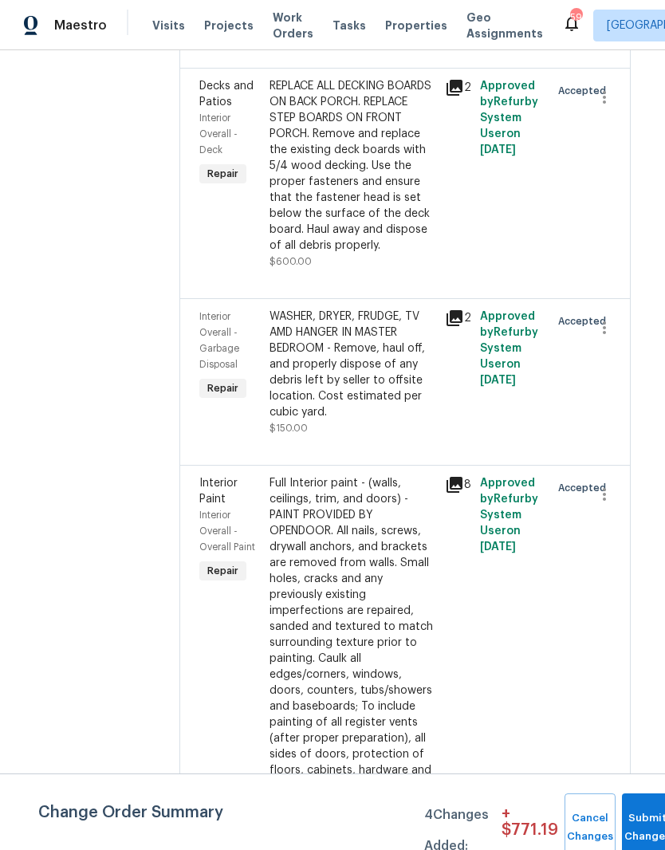
click at [406, 366] on div "WASHER, DRYER, FRUDGE, TV AMD HANGER IN MASTER BEDROOM - Remove, haul off, and …" at bounding box center [352, 364] width 166 height 112
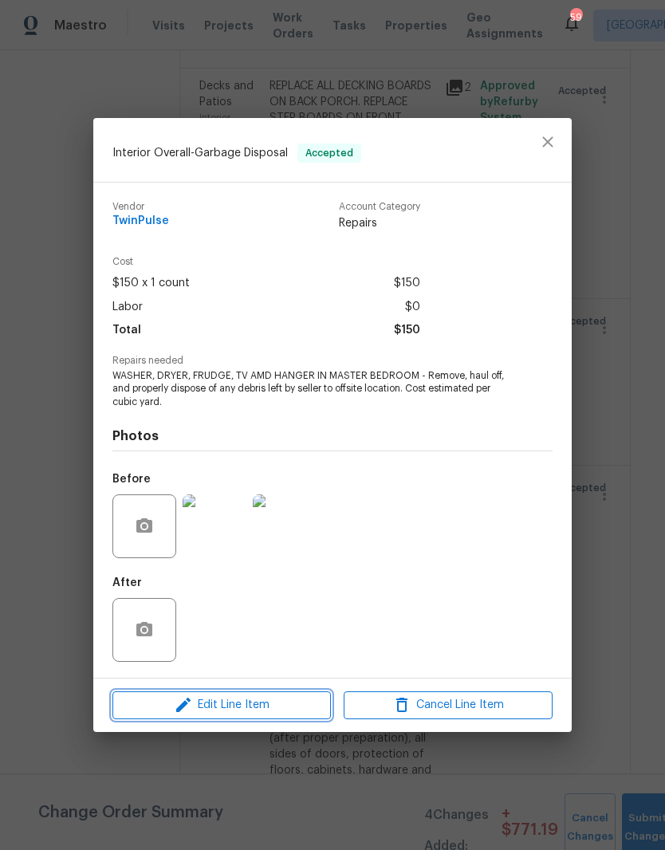
click at [302, 704] on span "Edit Line Item" at bounding box center [221, 705] width 209 height 20
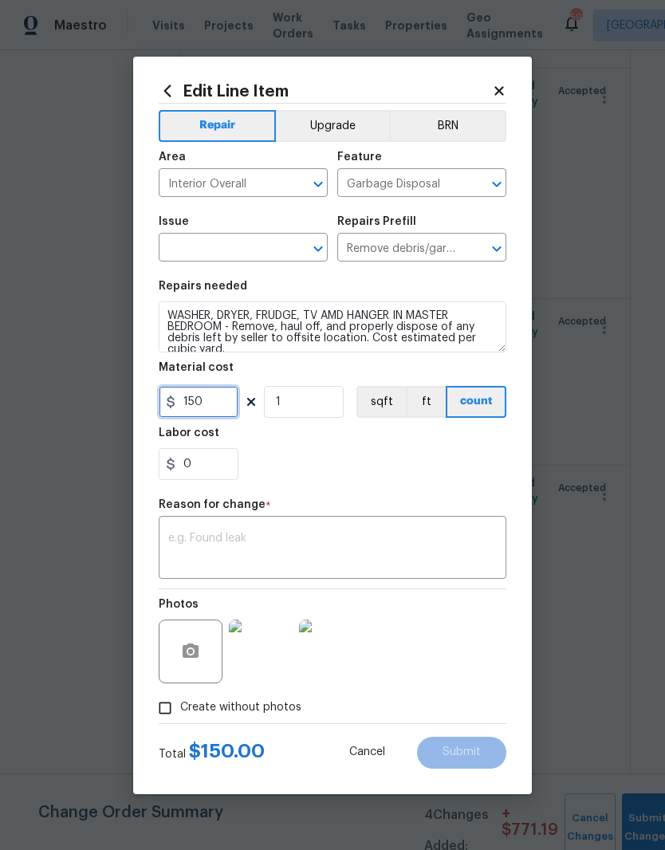
click at [223, 403] on input "150" at bounding box center [199, 402] width 80 height 32
type input "200"
click at [469, 467] on div "0" at bounding box center [332, 464] width 347 height 32
click at [442, 543] on textarea at bounding box center [332, 548] width 328 height 33
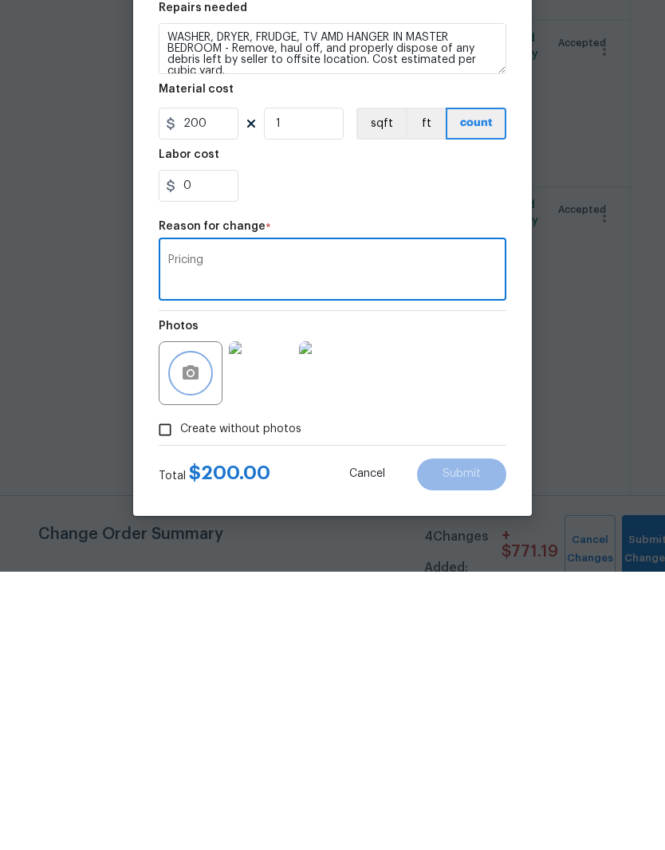
click at [198, 632] on button "button" at bounding box center [190, 651] width 38 height 38
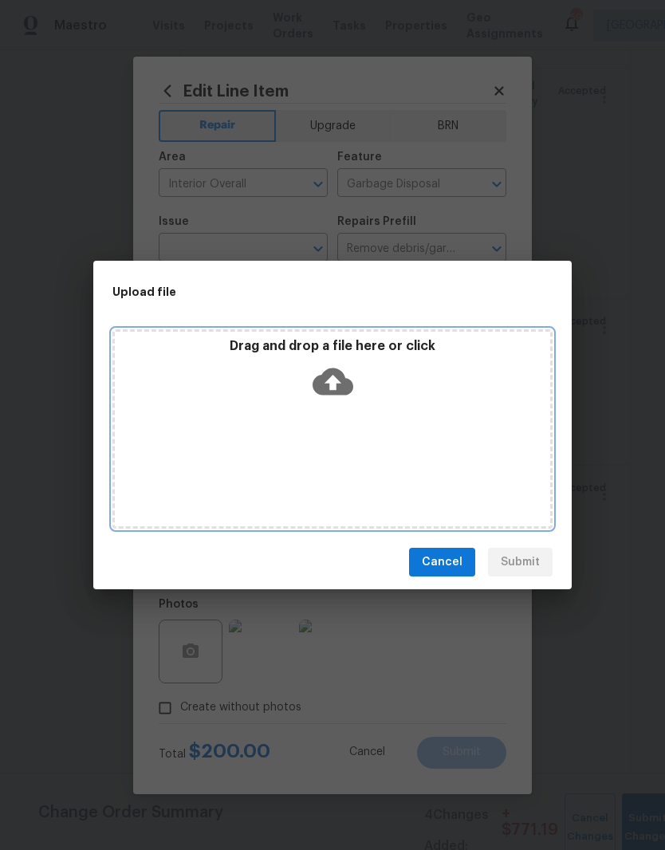
click at [465, 418] on div "Drag and drop a file here or click" at bounding box center [332, 428] width 440 height 199
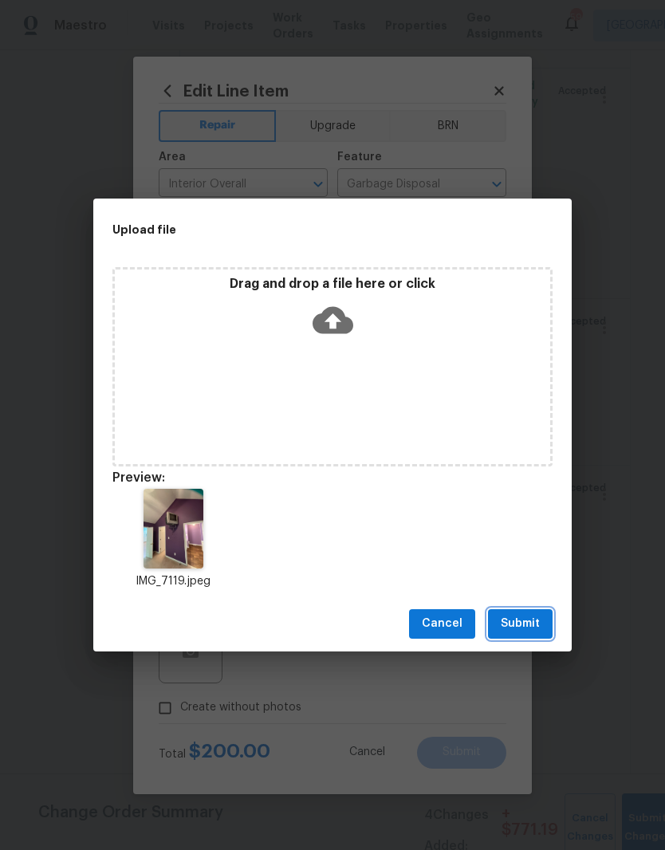
click at [548, 616] on button "Submit" at bounding box center [520, 623] width 65 height 29
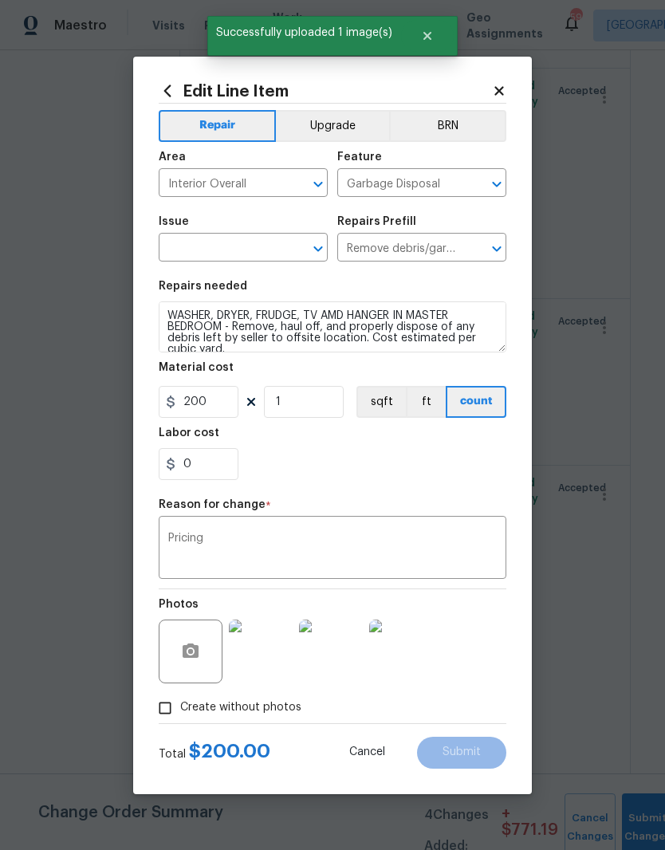
click at [476, 559] on textarea "Pricing" at bounding box center [332, 548] width 328 height 33
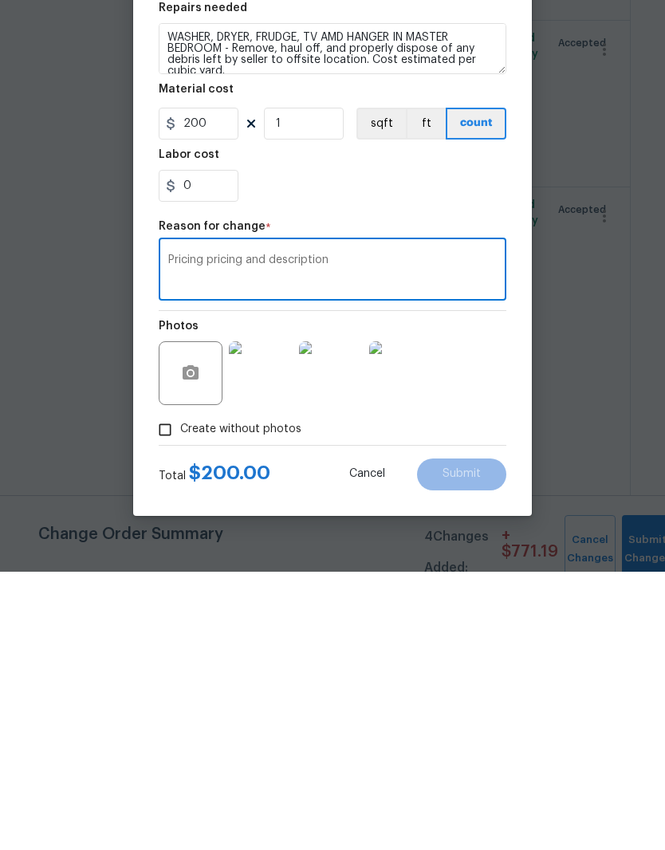
click at [234, 532] on textarea "Pricing pricing and description" at bounding box center [332, 548] width 328 height 33
type textarea "Pricing and description"
click at [494, 589] on div "Photos" at bounding box center [332, 641] width 347 height 104
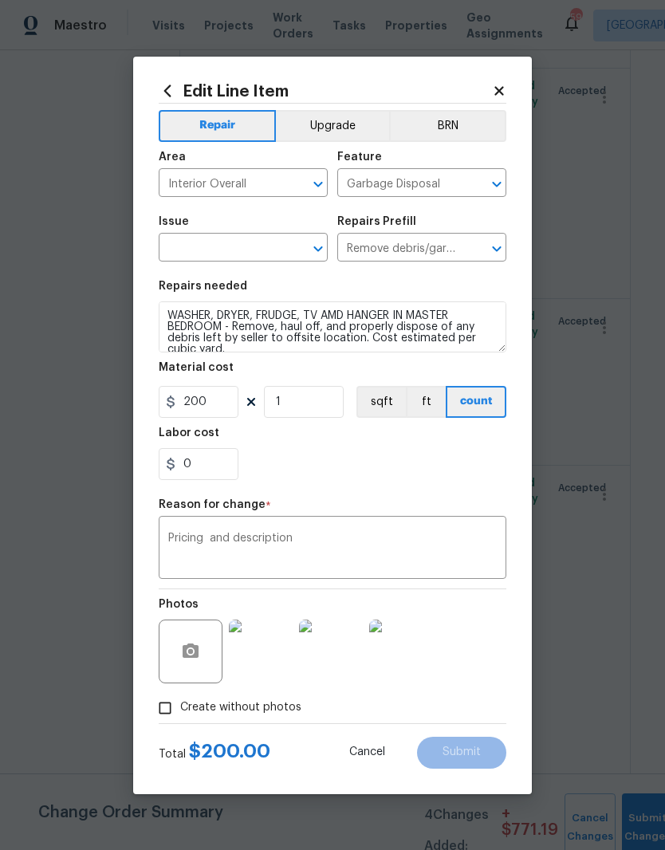
click at [274, 242] on input "text" at bounding box center [221, 249] width 124 height 25
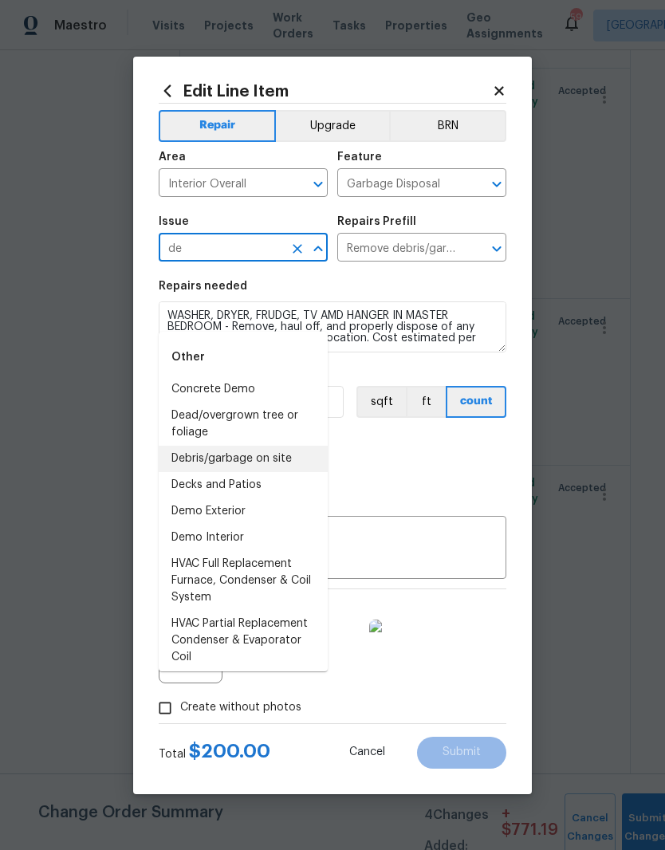
click at [303, 446] on li "Debris/garbage on site" at bounding box center [243, 459] width 169 height 26
type input "Debris/garbage on site"
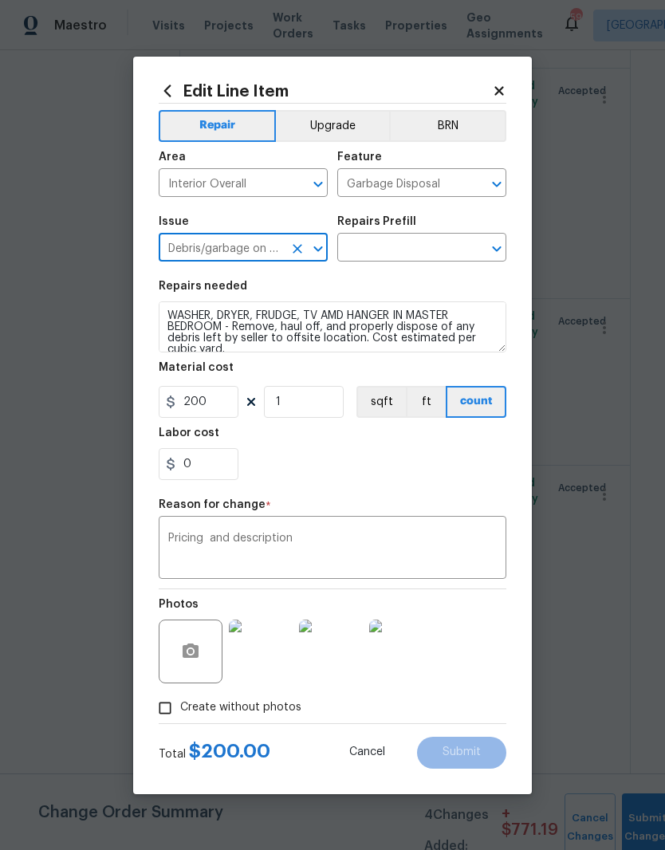
click at [418, 459] on div "0" at bounding box center [332, 464] width 347 height 32
click at [459, 245] on input "text" at bounding box center [399, 249] width 124 height 25
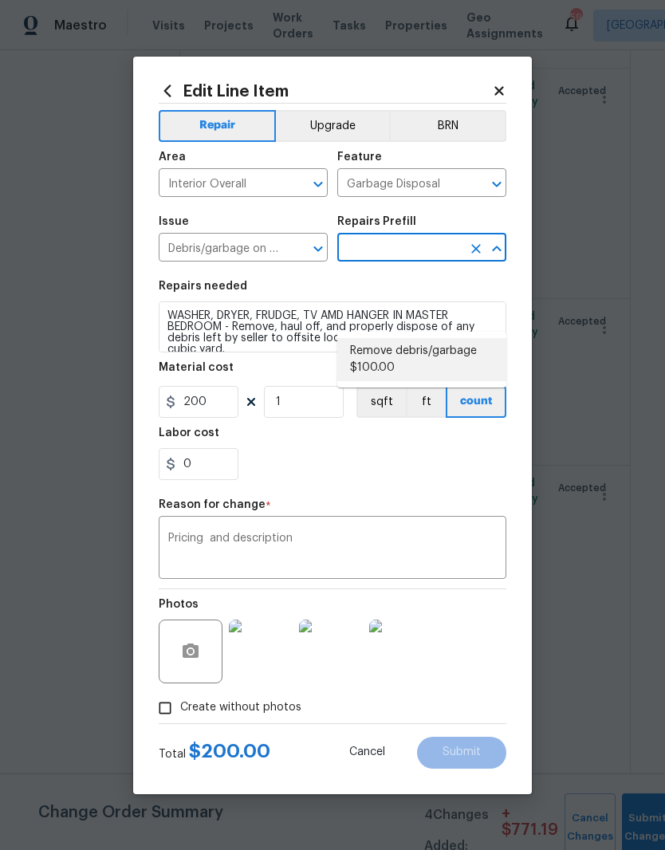
click at [473, 338] on li "Remove debris/garbage $100.00" at bounding box center [421, 359] width 169 height 43
type input "Remove debris/garbage $100.00"
type textarea "Remove, haul off, and properly dispose of any debris left by seller to offsite …"
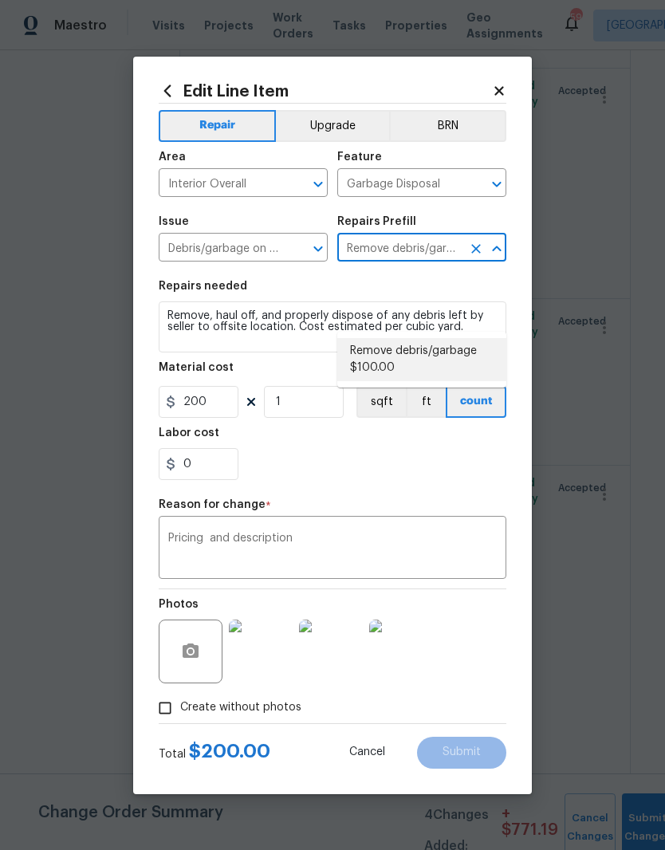
type input "100"
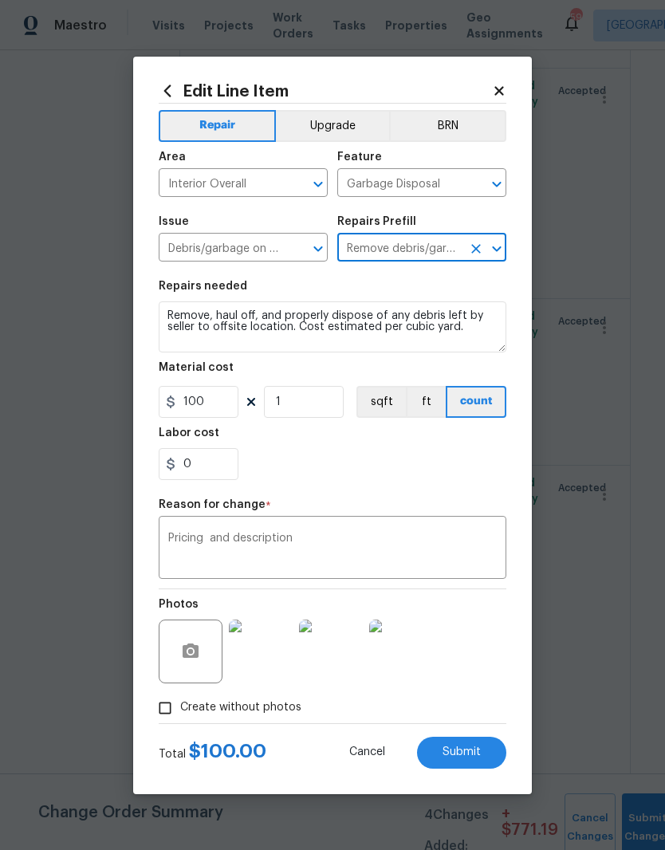
click at [166, 87] on icon at bounding box center [167, 90] width 7 height 12
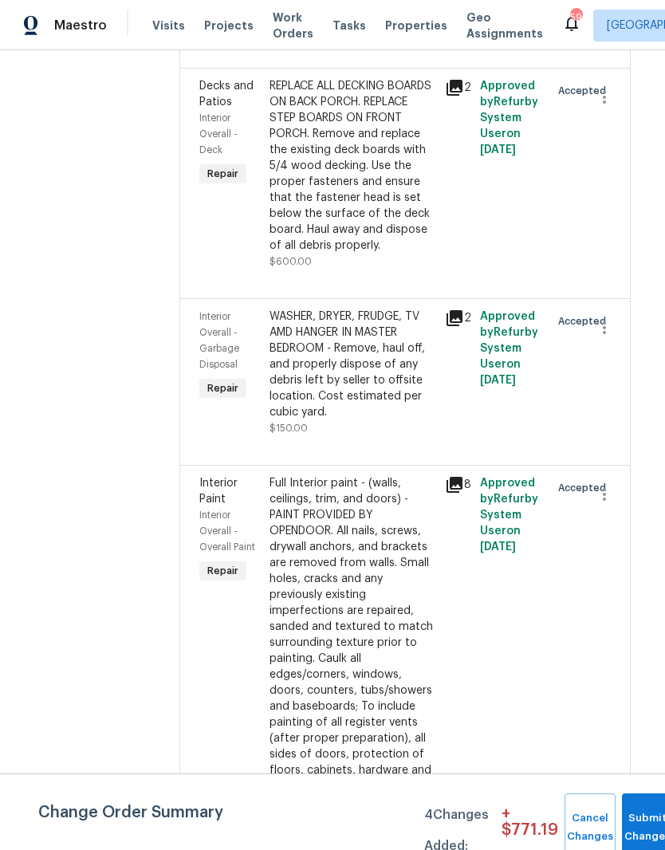
click at [610, 563] on div at bounding box center [597, 690] width 35 height 440
click at [381, 308] on div "WASHER, DRYER, FRUDGE, TV AMD HANGER IN MASTER BEDROOM - Remove, haul off, and …" at bounding box center [352, 364] width 166 height 112
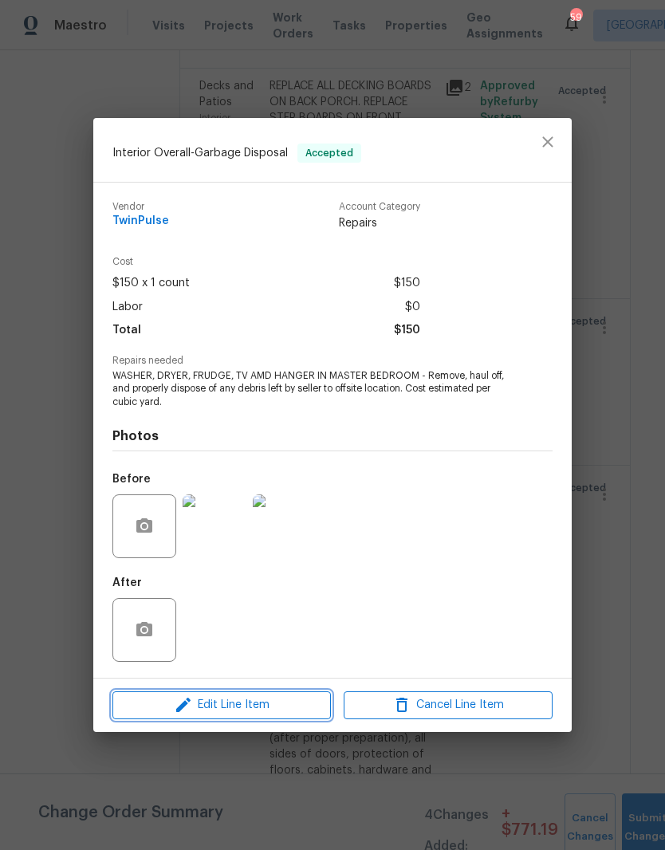
click at [292, 697] on span "Edit Line Item" at bounding box center [221, 705] width 209 height 20
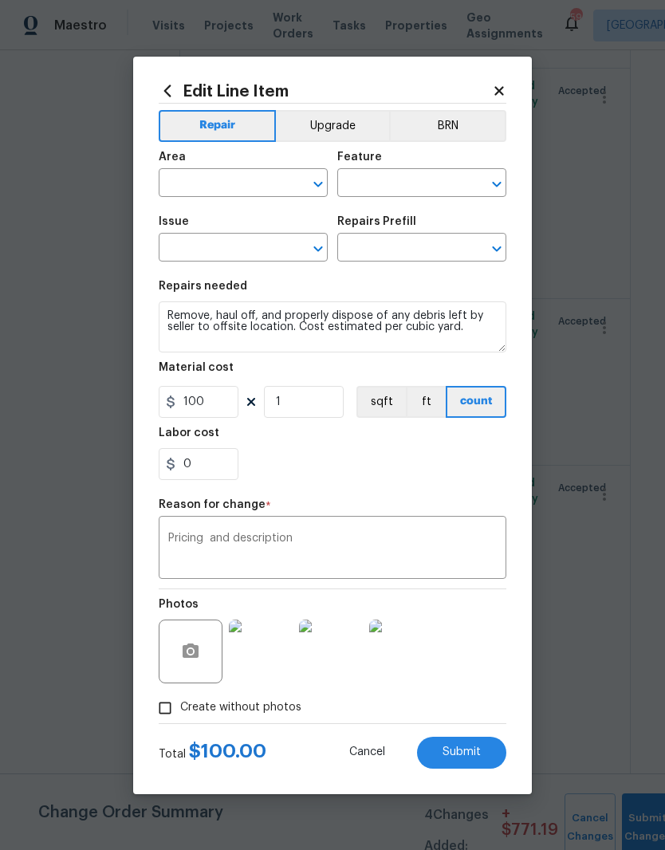
type input "Interior Overall"
type input "Garbage Disposal"
type input "Debris/garbage on site"
type input "Remove debris/garbage $100.00"
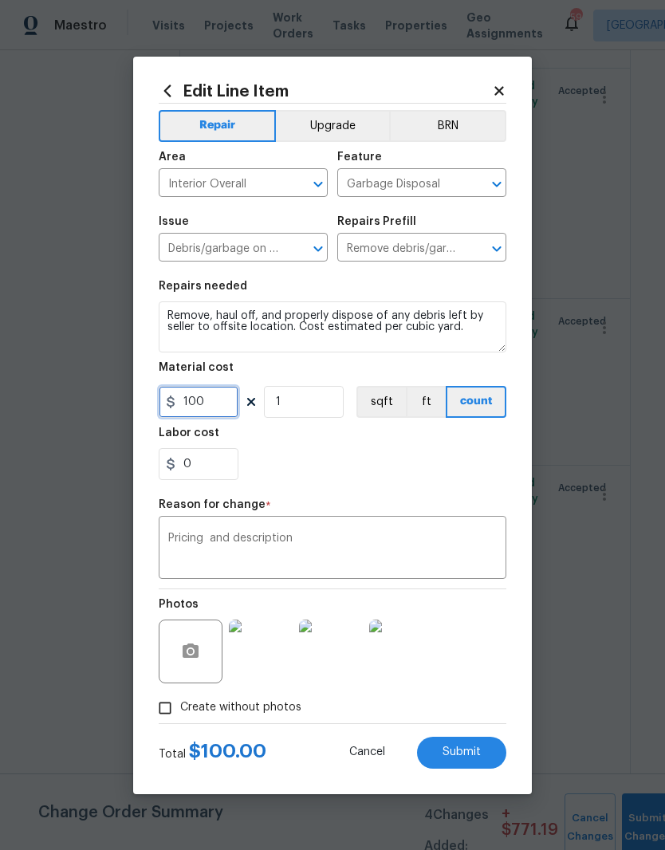
click at [222, 399] on input "100" at bounding box center [199, 402] width 80 height 32
type input "200"
click at [456, 475] on div "0" at bounding box center [332, 464] width 347 height 32
click at [169, 310] on textarea "Remove, haul off, and properly dispose of any debris left by seller to offsite …" at bounding box center [332, 326] width 347 height 51
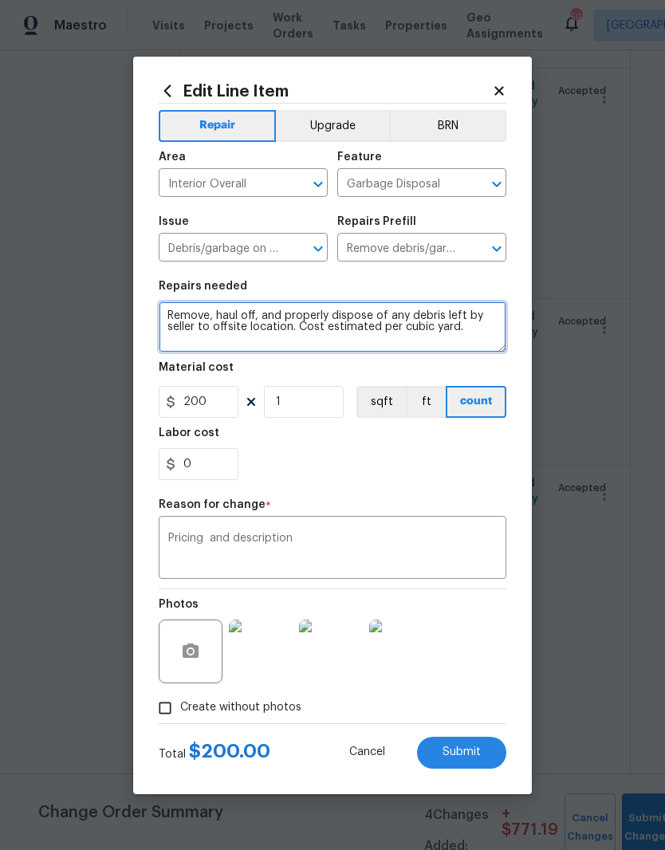
click at [170, 318] on textarea "Remove, haul off, and properly dispose of any debris left by seller to offsite …" at bounding box center [332, 326] width 347 height 51
click at [349, 309] on textarea "WASHER, DRYER, FRIDGE, AND TV IN MSTER BEDROOM. Remove, haul off, and properly …" at bounding box center [332, 326] width 347 height 51
click at [326, 313] on textarea "WASHER, DRYER, FRIDGE, AND TV IN MSTER BEDROOM. Remove, haul off, and properly …" at bounding box center [332, 326] width 347 height 51
click at [315, 310] on textarea "WASHER, DRYER, FRIDGE, TV IN MSTER BEDROOM. Remove, haul off, and properly disp…" at bounding box center [332, 326] width 347 height 51
click at [328, 313] on textarea "WASHER, DRYER, FRIDGE, TV IN MSTER BEDROOM. Remove, haul off, and properly disp…" at bounding box center [332, 326] width 347 height 51
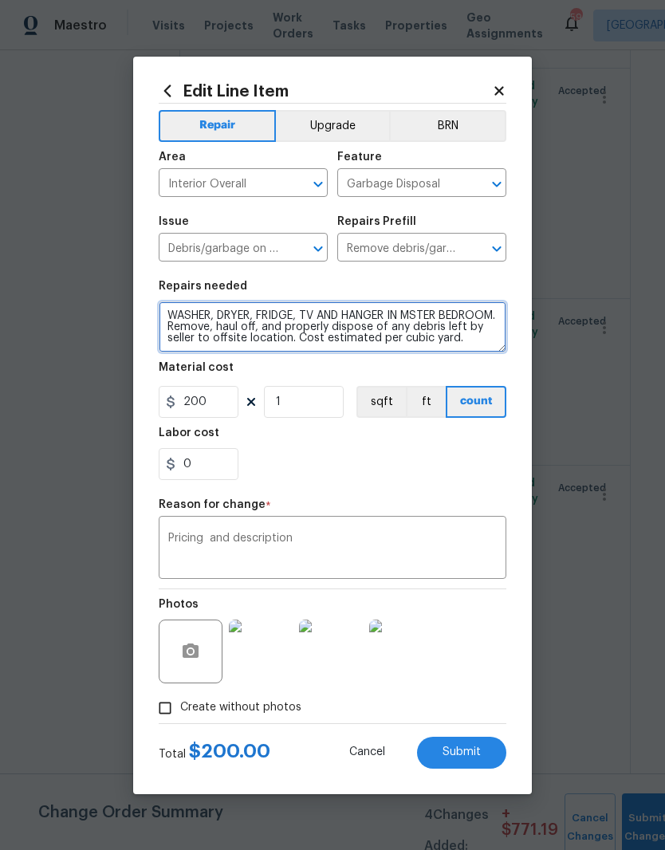
click at [469, 313] on textarea "WASHER, DRYER, FRIDGE, TV AND HANGER IN MSTER BEDROOM. Remove, haul off, and pr…" at bounding box center [332, 326] width 347 height 51
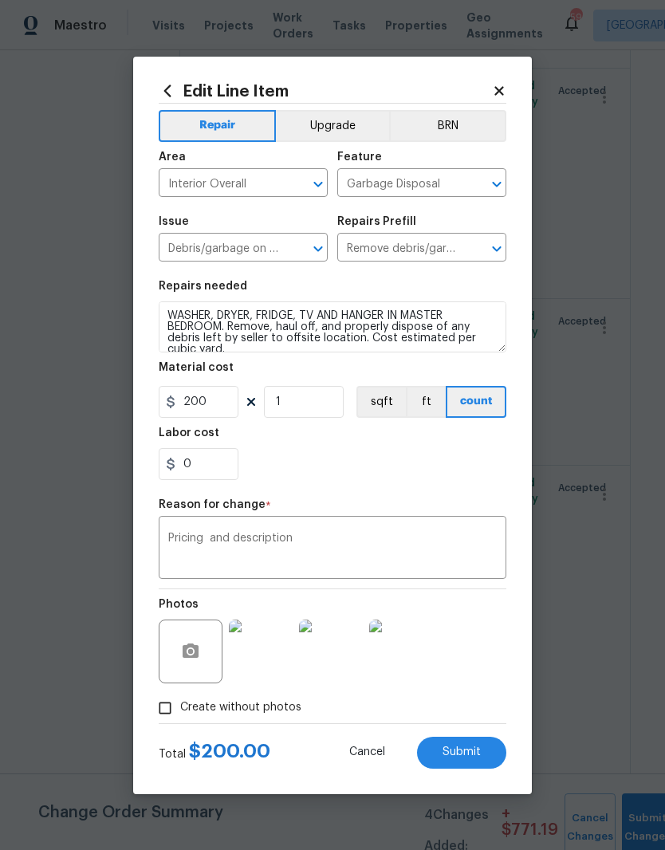
click at [444, 464] on div "0" at bounding box center [332, 464] width 347 height 32
click at [435, 551] on textarea "Pricing and description" at bounding box center [332, 548] width 328 height 33
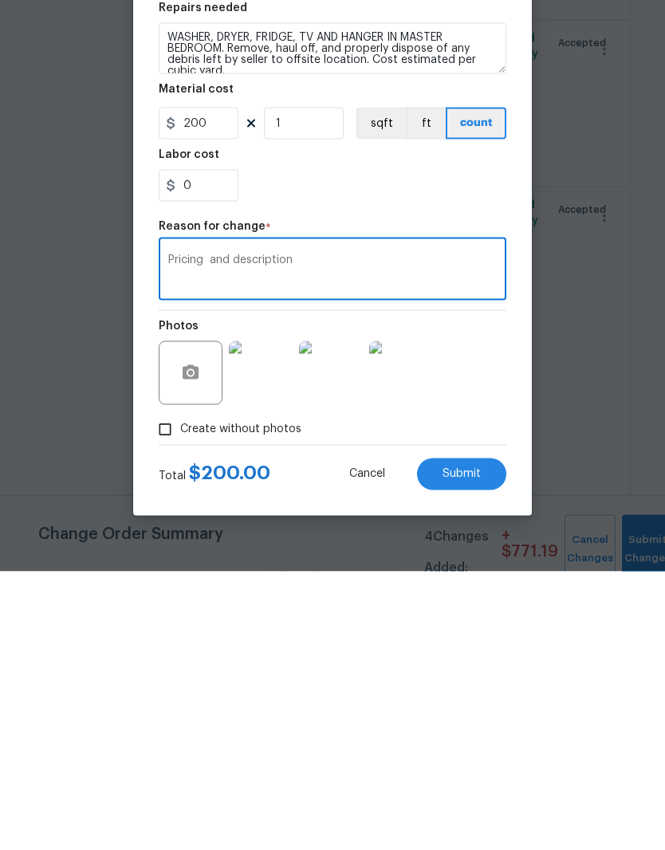
click at [489, 736] on button "Submit" at bounding box center [461, 752] width 89 height 32
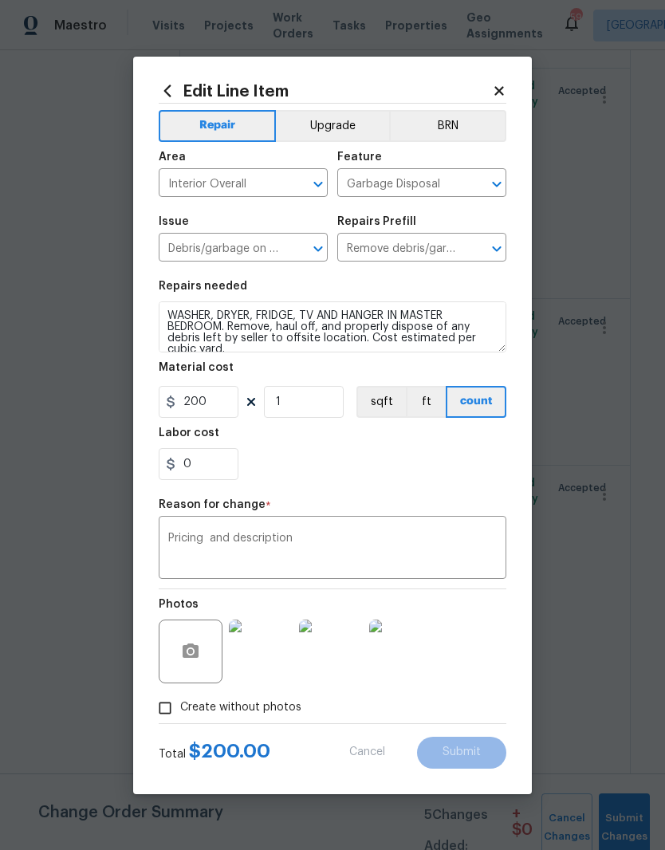
type textarea "WASHER, DRYER, FRUDGE, TV AMD HANGER IN MASTER BEDROOM - Remove, haul off, and …"
type input "150"
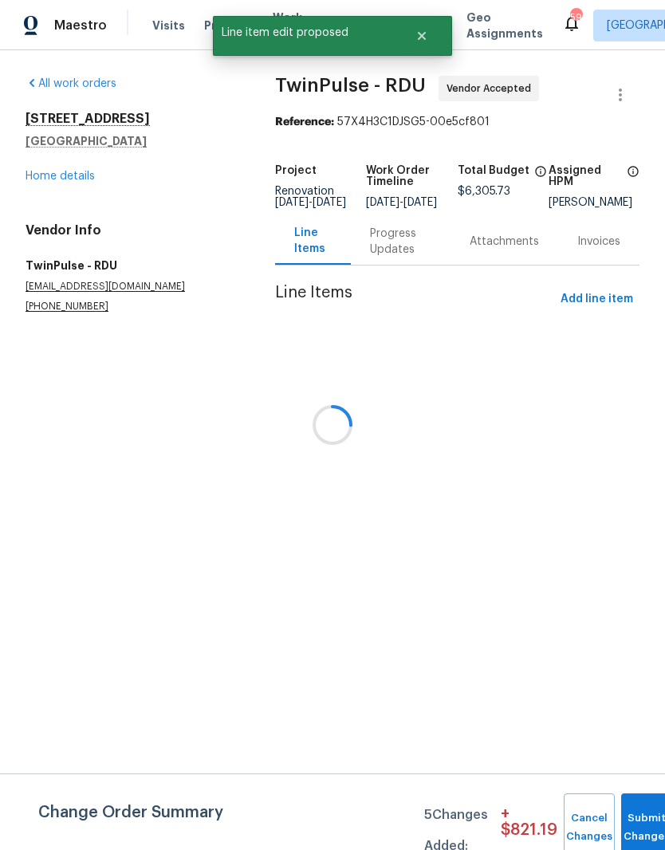
scroll to position [0, 0]
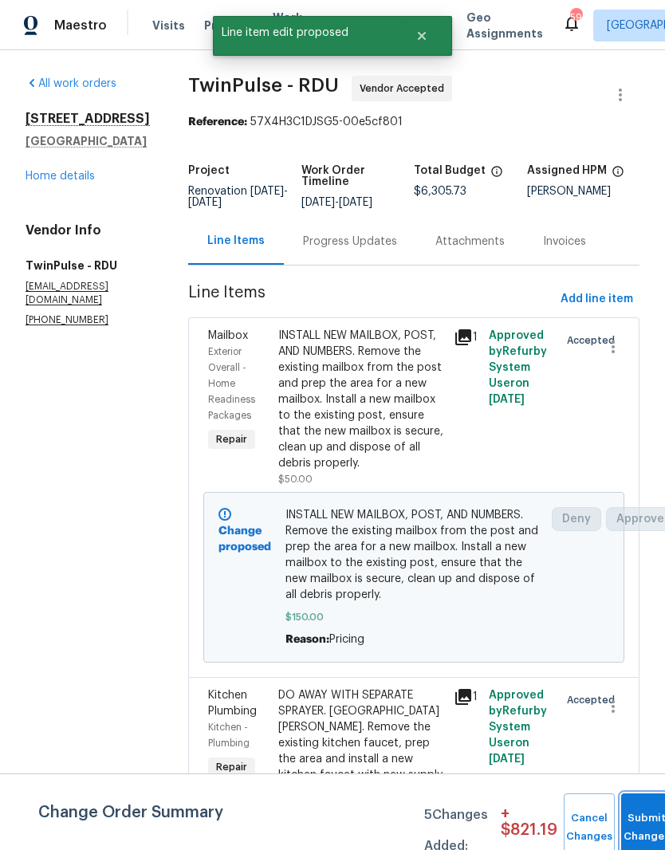
click at [635, 814] on button "Submit Changes" at bounding box center [646, 827] width 51 height 69
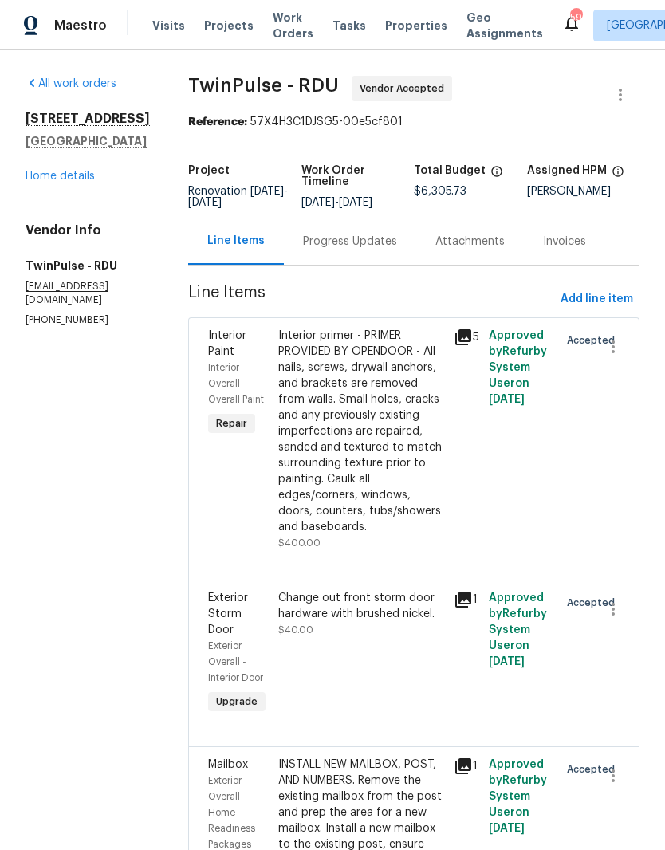
click at [46, 179] on link "Home details" at bounding box center [60, 176] width 69 height 11
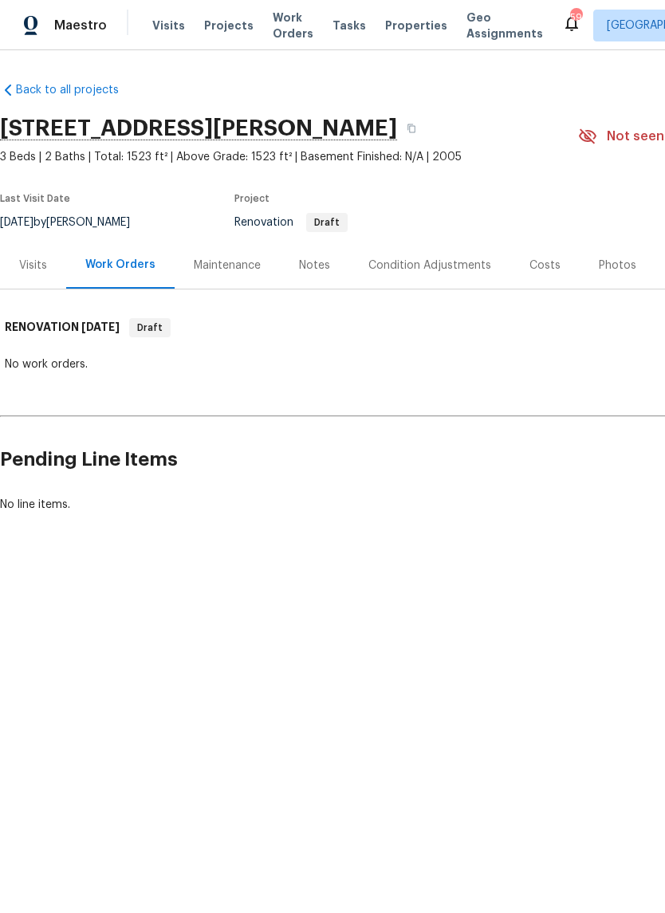
click at [311, 268] on div "Notes" at bounding box center [314, 265] width 31 height 16
